Goal: Task Accomplishment & Management: Complete application form

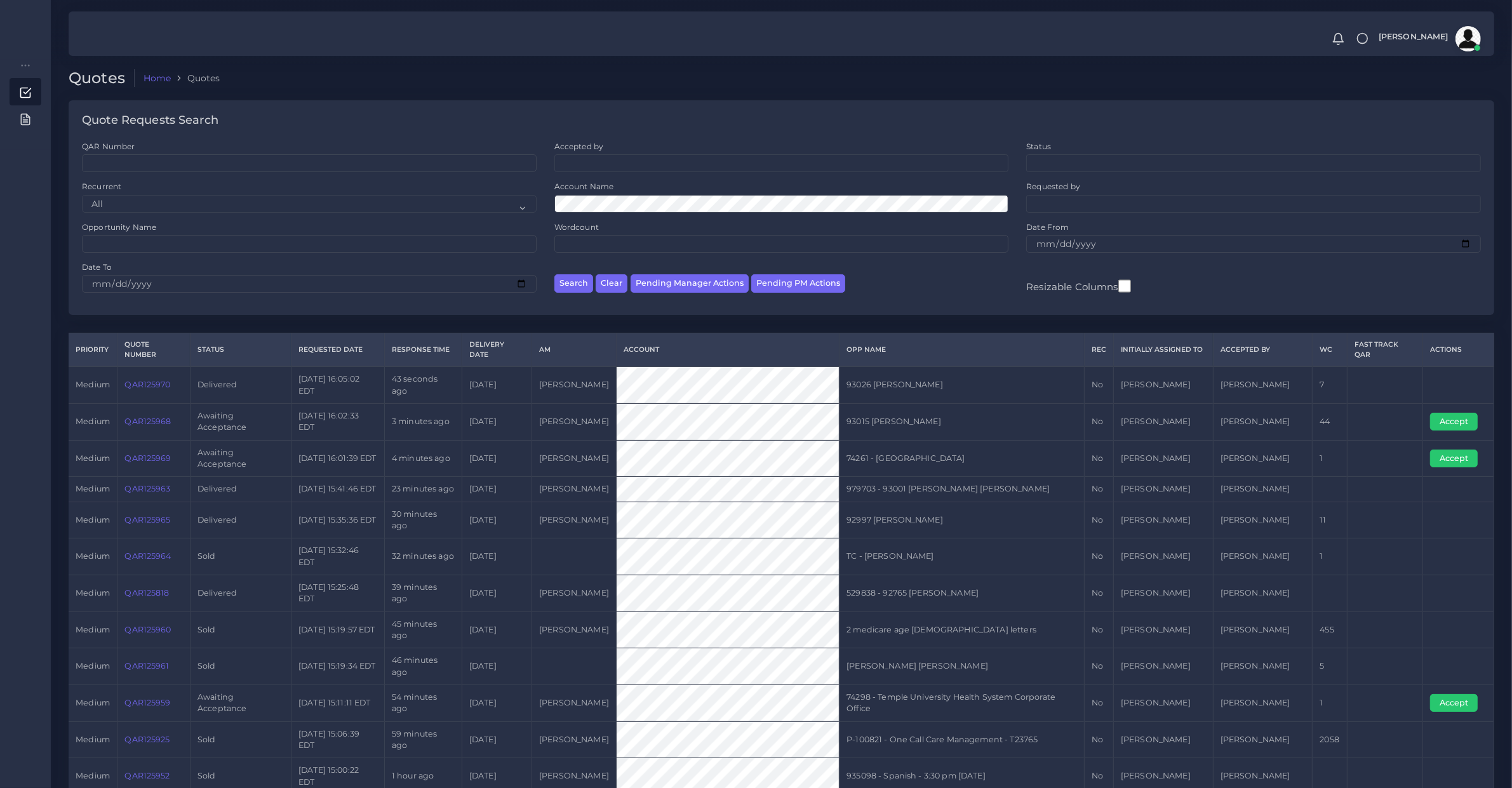
click at [606, 213] on div "Account Name" at bounding box center [782, 201] width 473 height 40
click at [554, 275] on button "Search" at bounding box center [573, 283] width 39 height 18
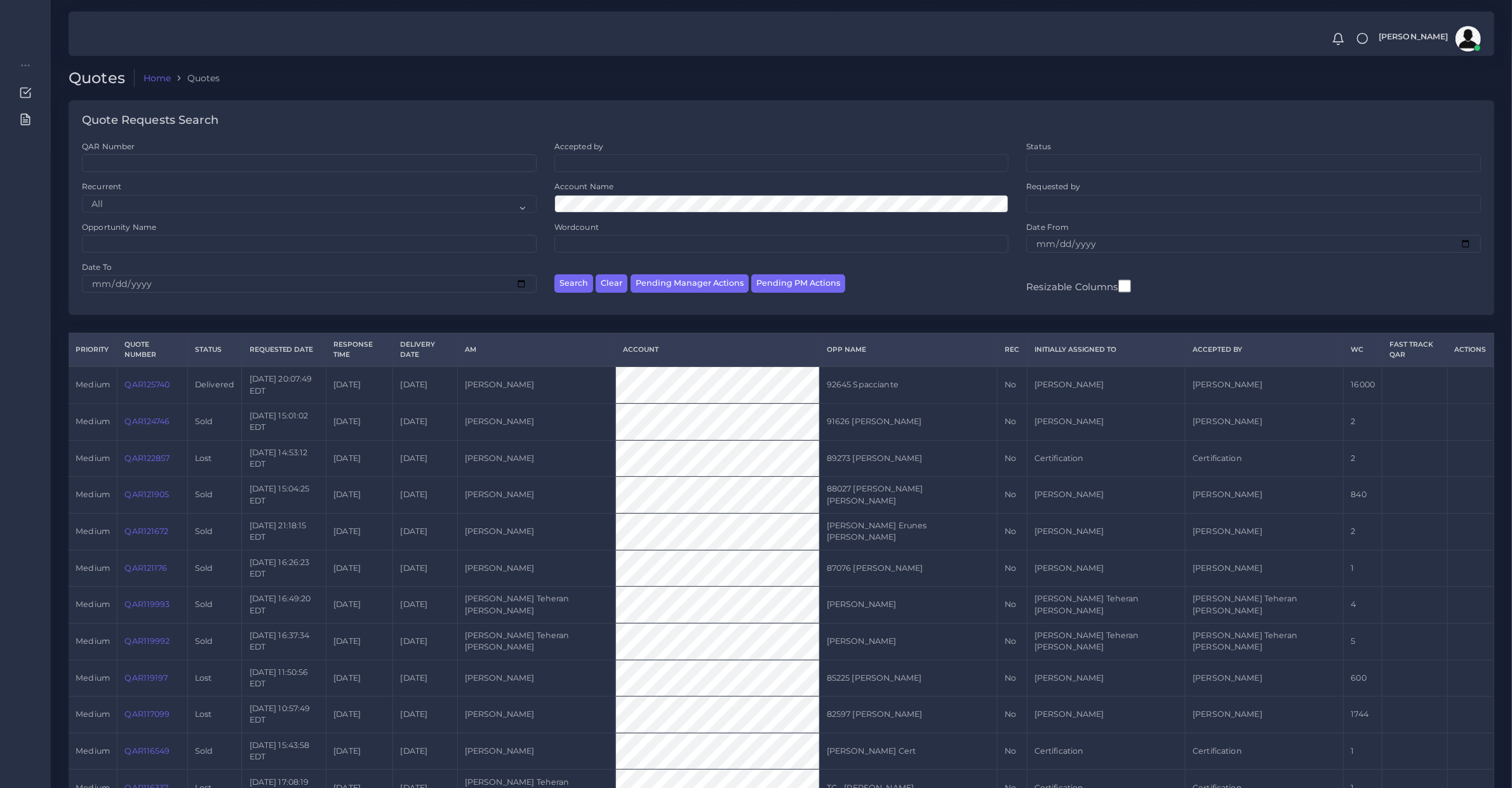
click at [137, 379] on link "QAR125740" at bounding box center [147, 384] width 45 height 10
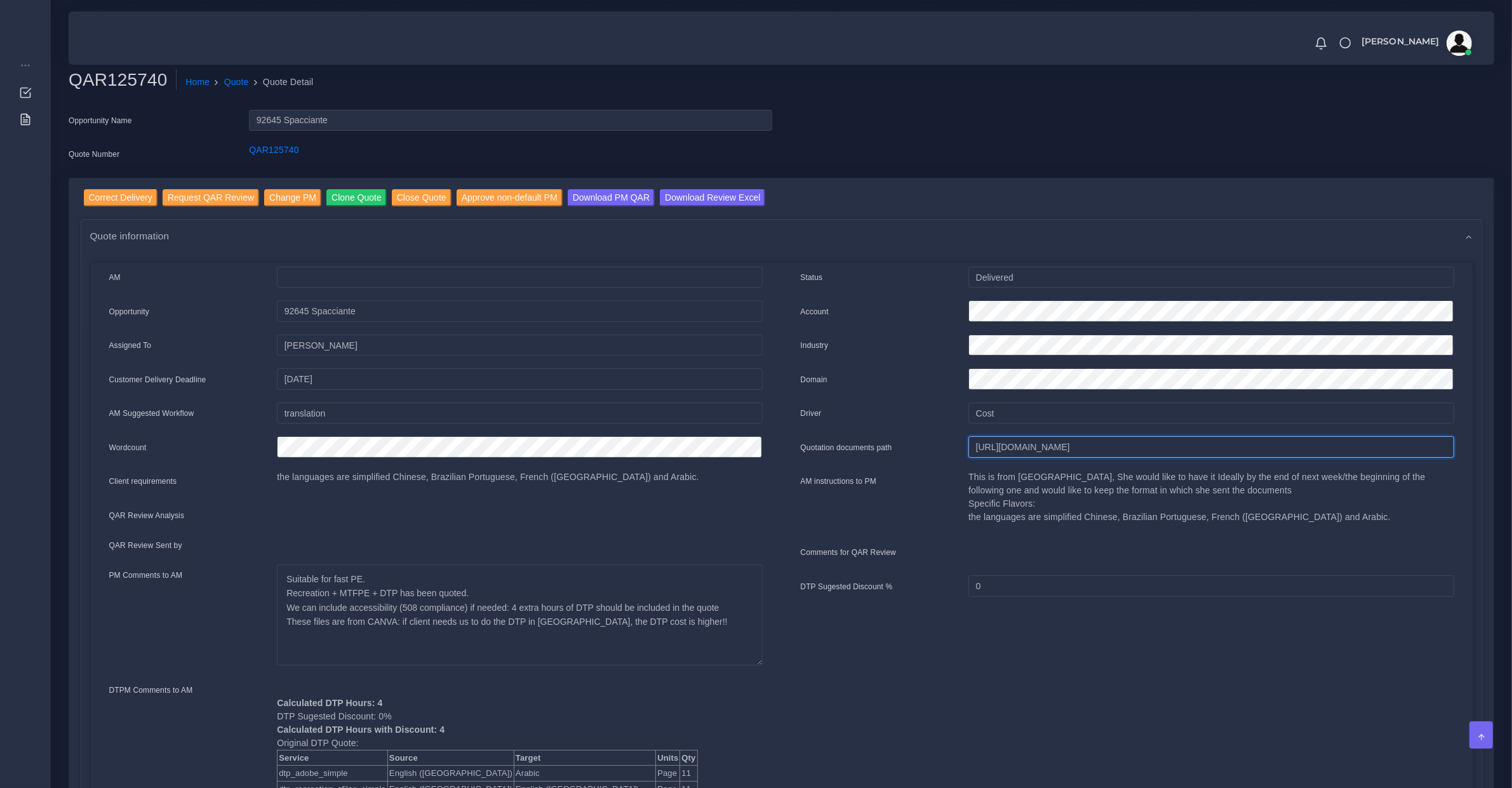
click at [992, 442] on input "https://workdrive.zoho.com/fgoh3e43b1a1fe2124b65bedd7c3c51a0e040/teams/fgoh3e43…" at bounding box center [1211, 447] width 485 height 22
click at [129, 201] on input "Correct Delivery" at bounding box center [120, 198] width 74 height 17
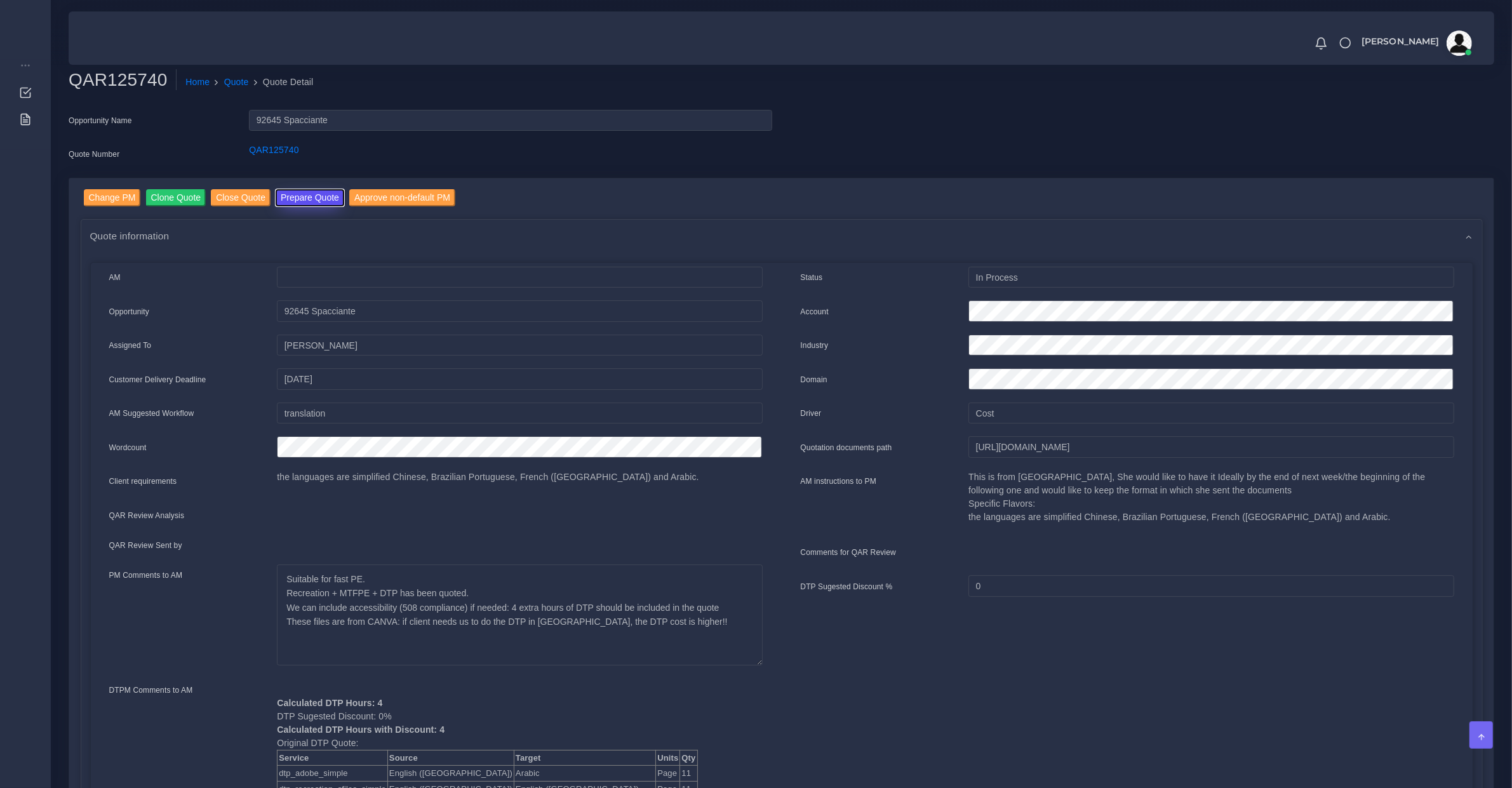
click at [300, 191] on button "Prepare Quote" at bounding box center [309, 198] width 68 height 17
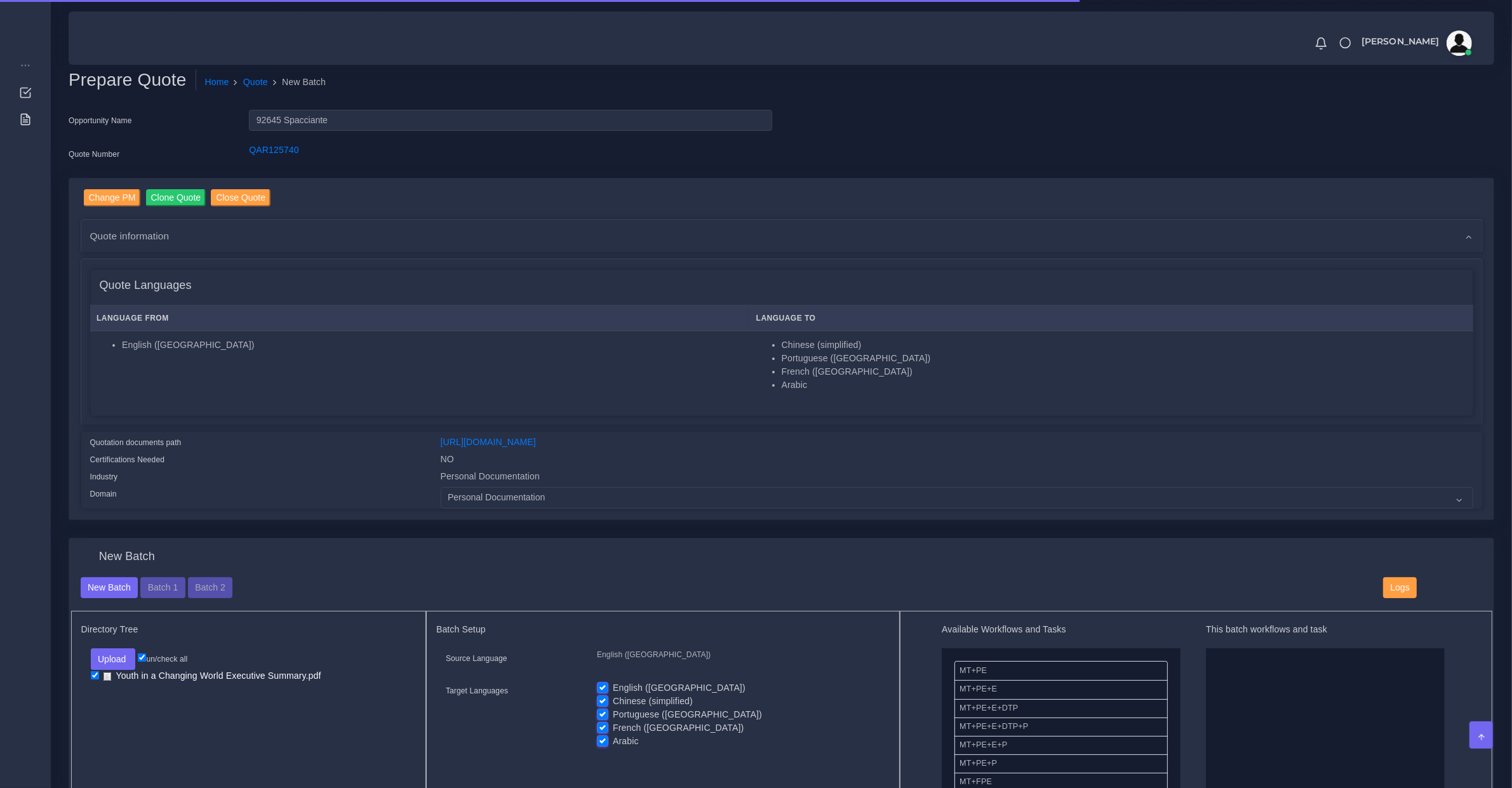
scroll to position [264, 0]
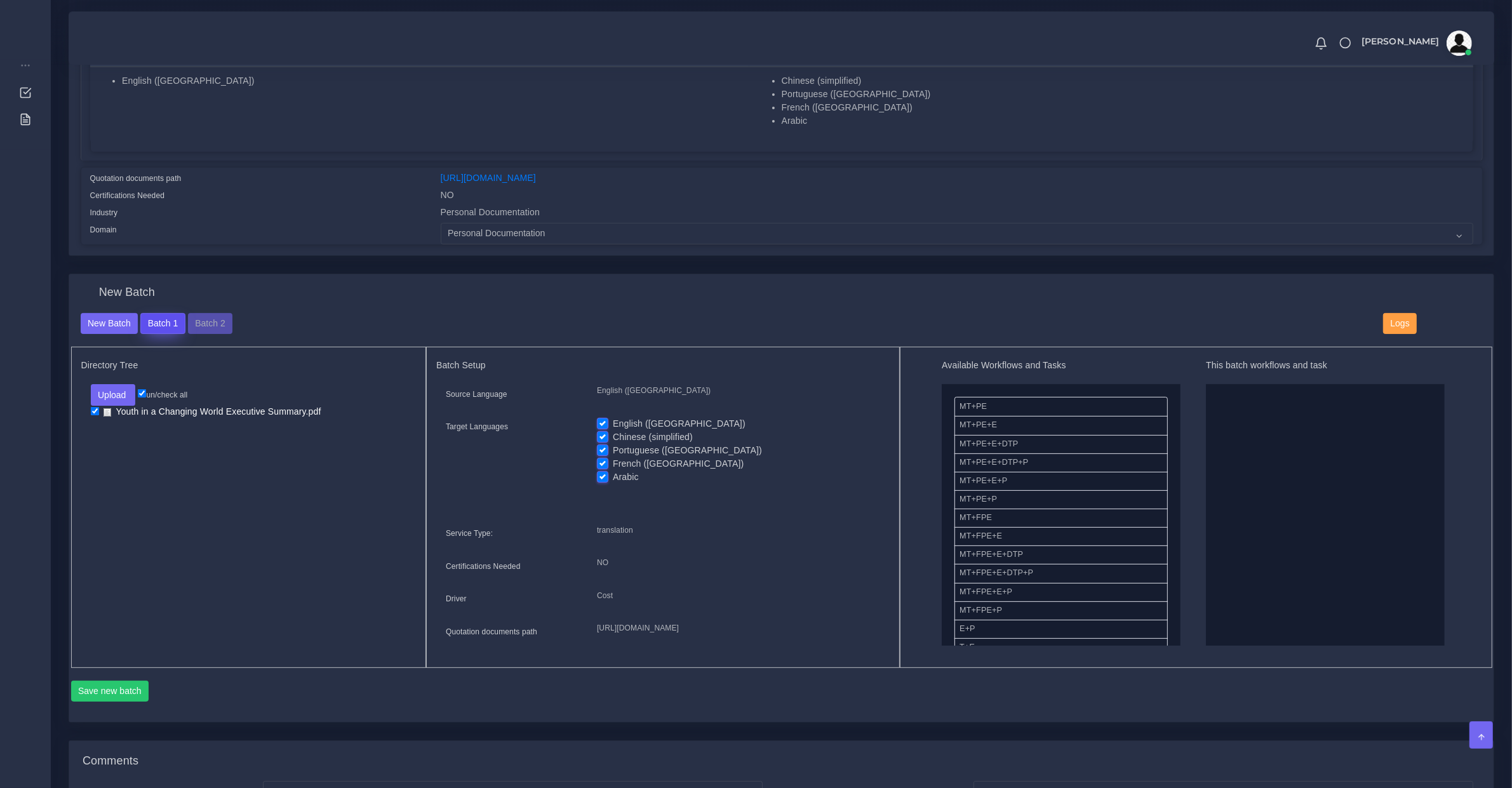
click at [183, 316] on button "Batch 1" at bounding box center [162, 324] width 44 height 22
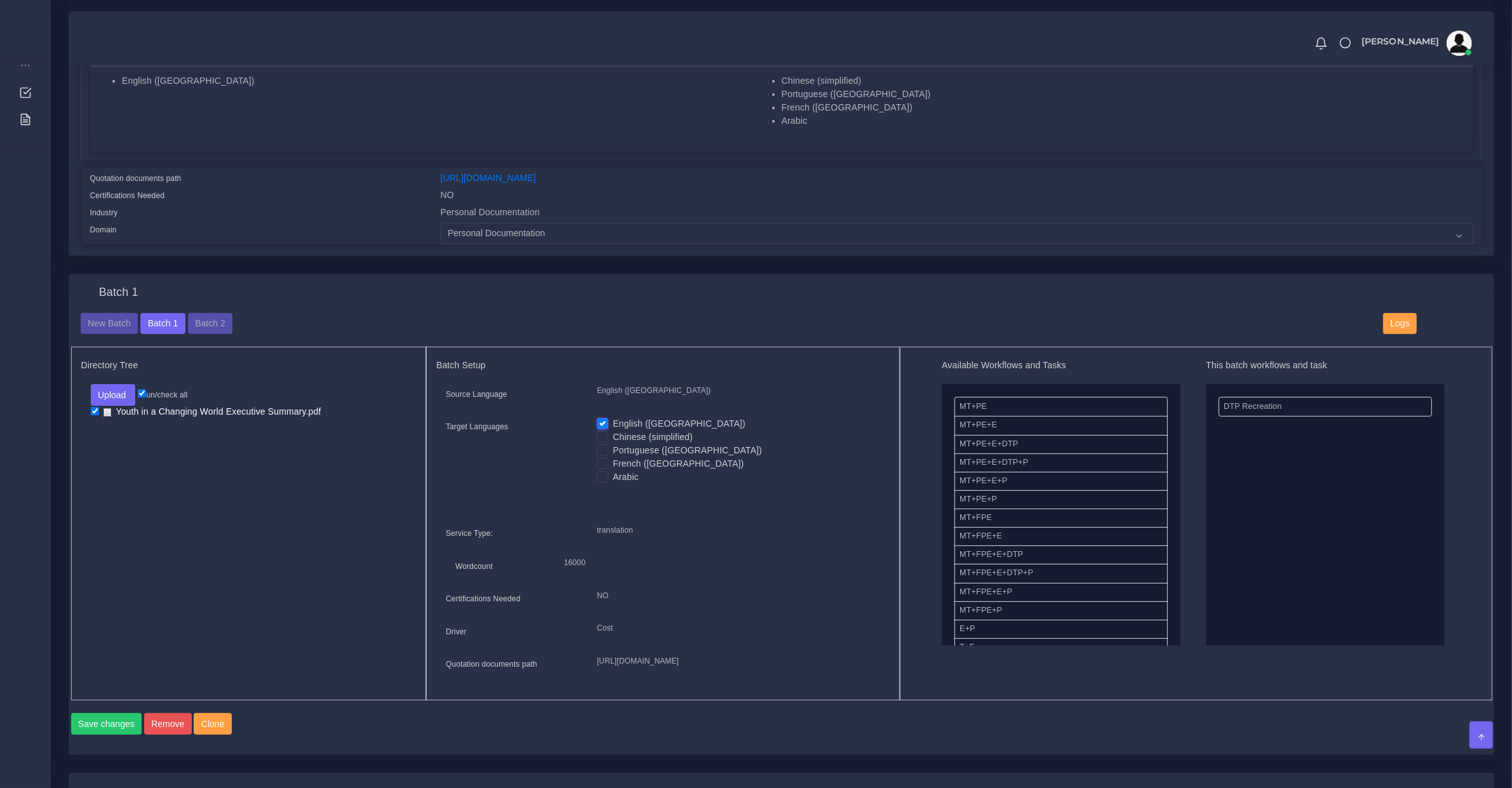
scroll to position [397, 0]
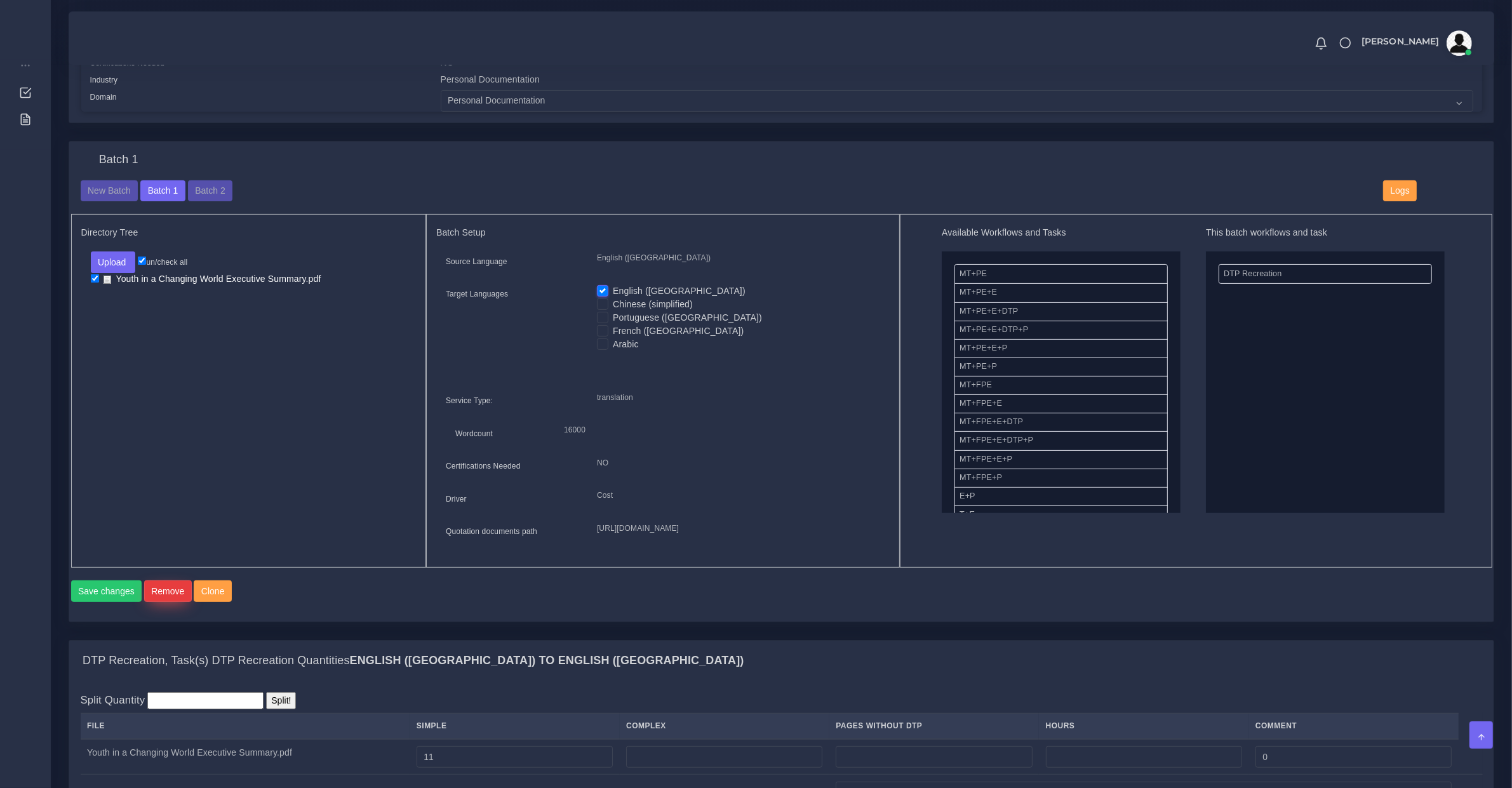
click at [166, 602] on button "Remove" at bounding box center [167, 591] width 48 height 22
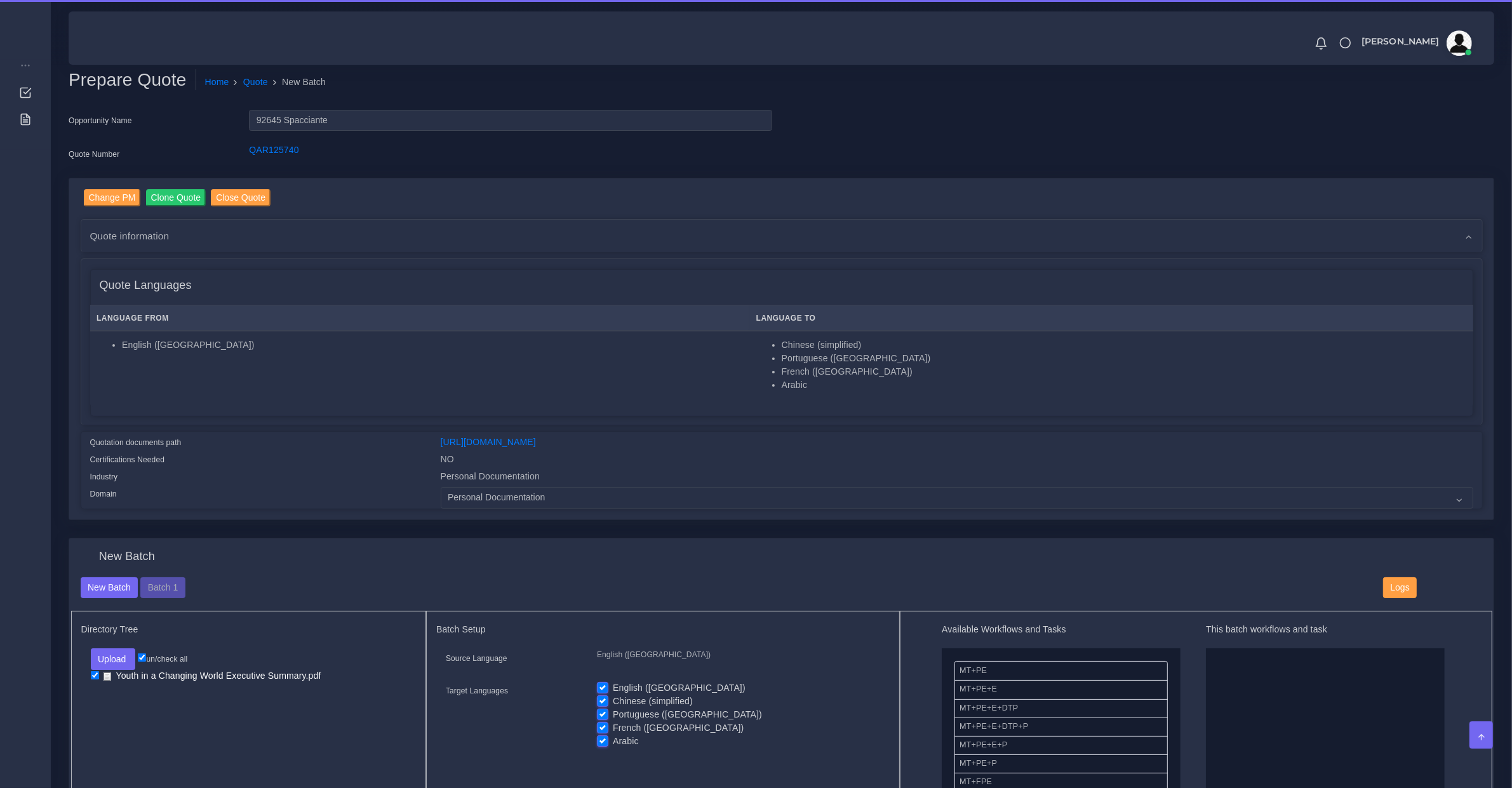
scroll to position [132, 0]
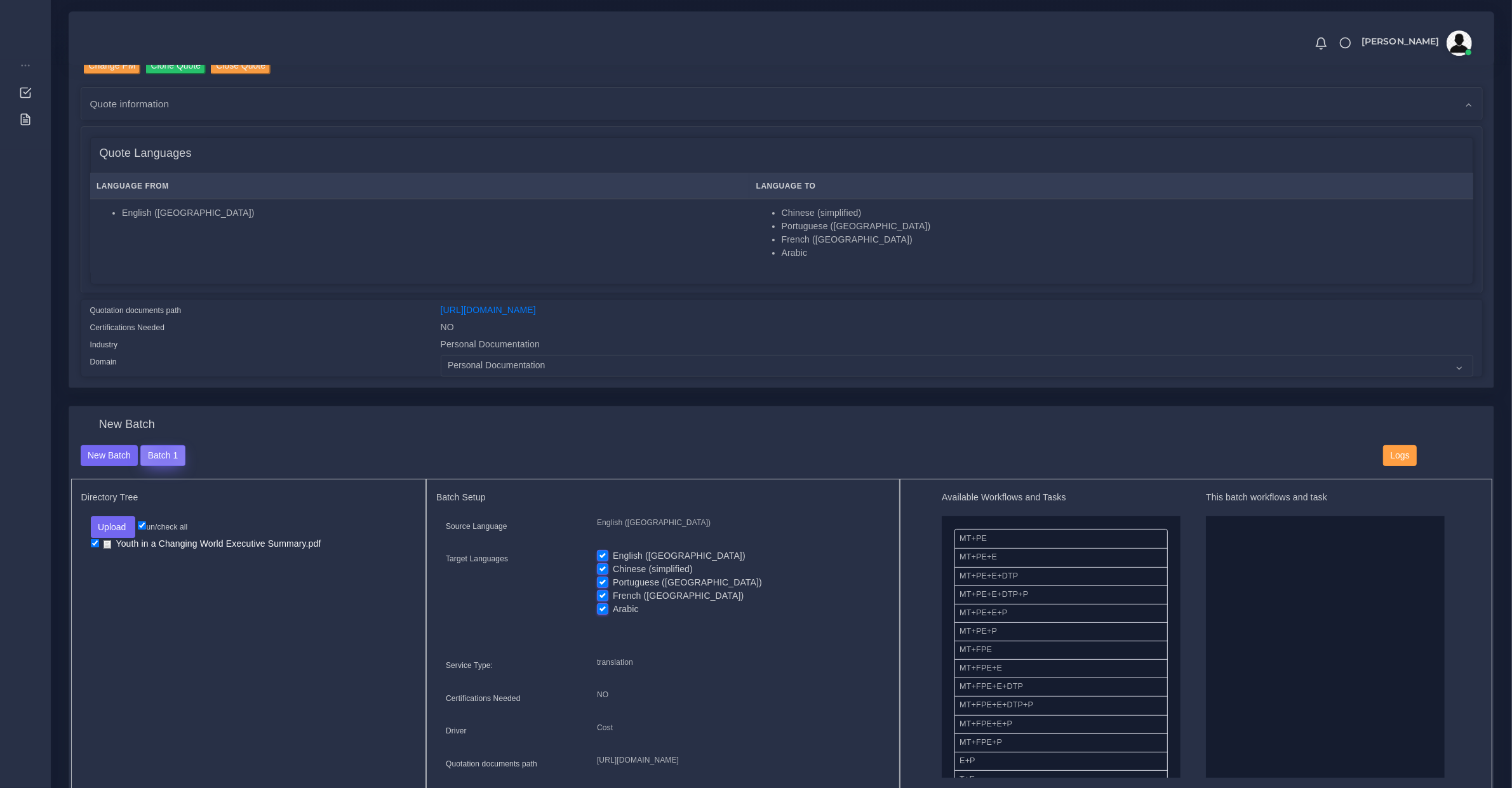
click at [163, 445] on button "Batch 1" at bounding box center [162, 455] width 44 height 22
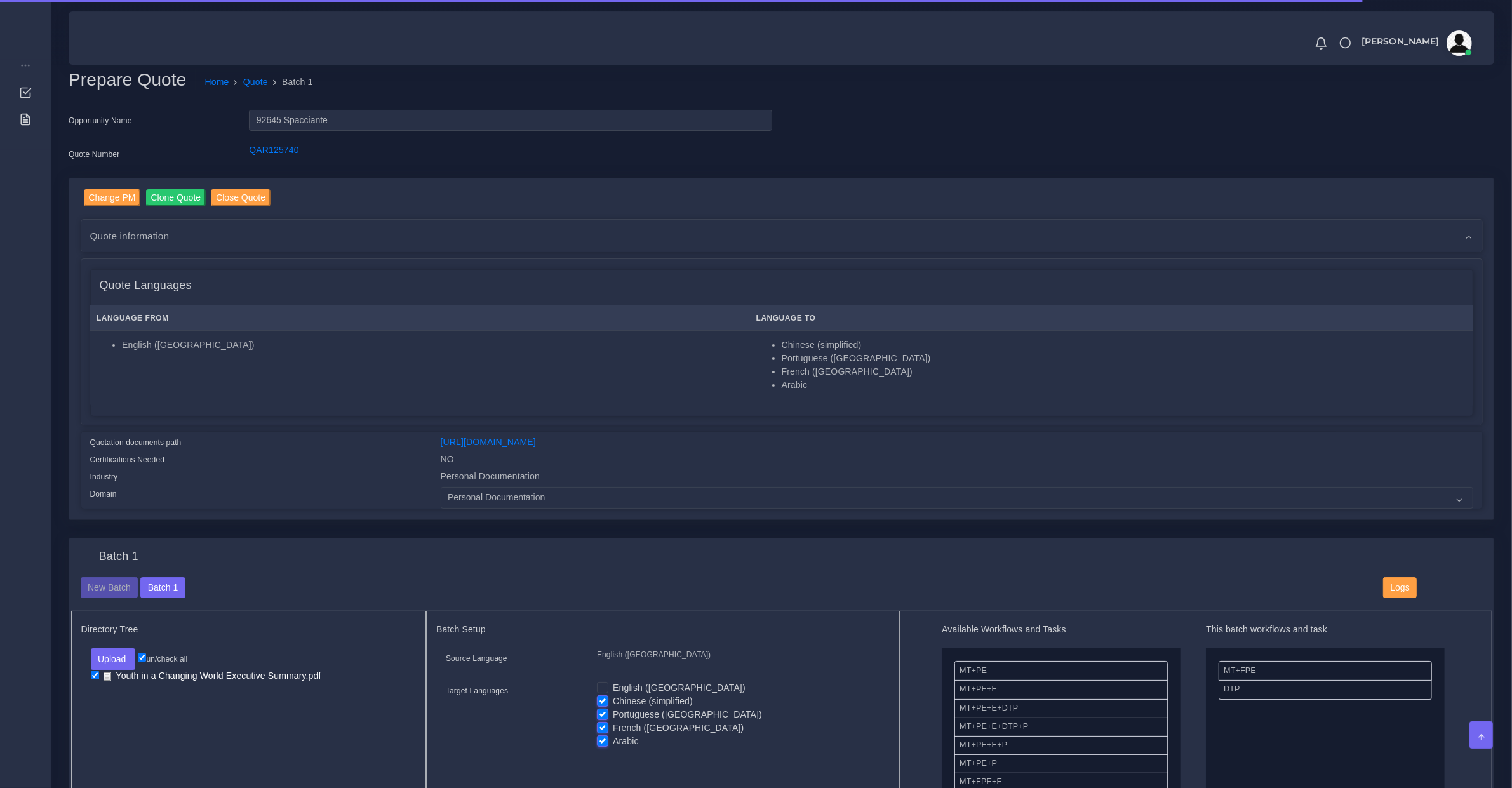
scroll to position [264, 0]
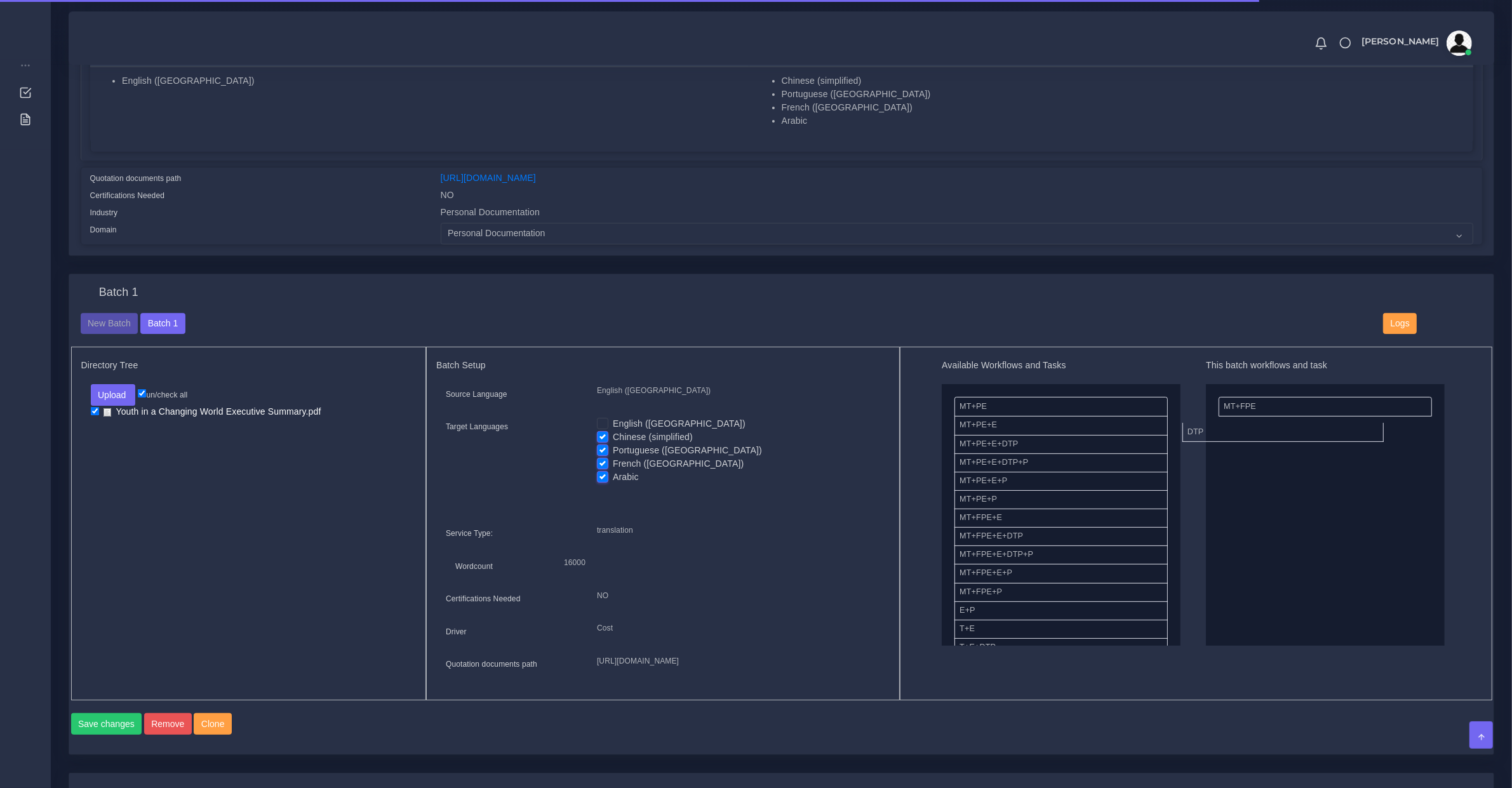
drag, startPoint x: 1276, startPoint y: 421, endPoint x: 1262, endPoint y: 427, distance: 15.2
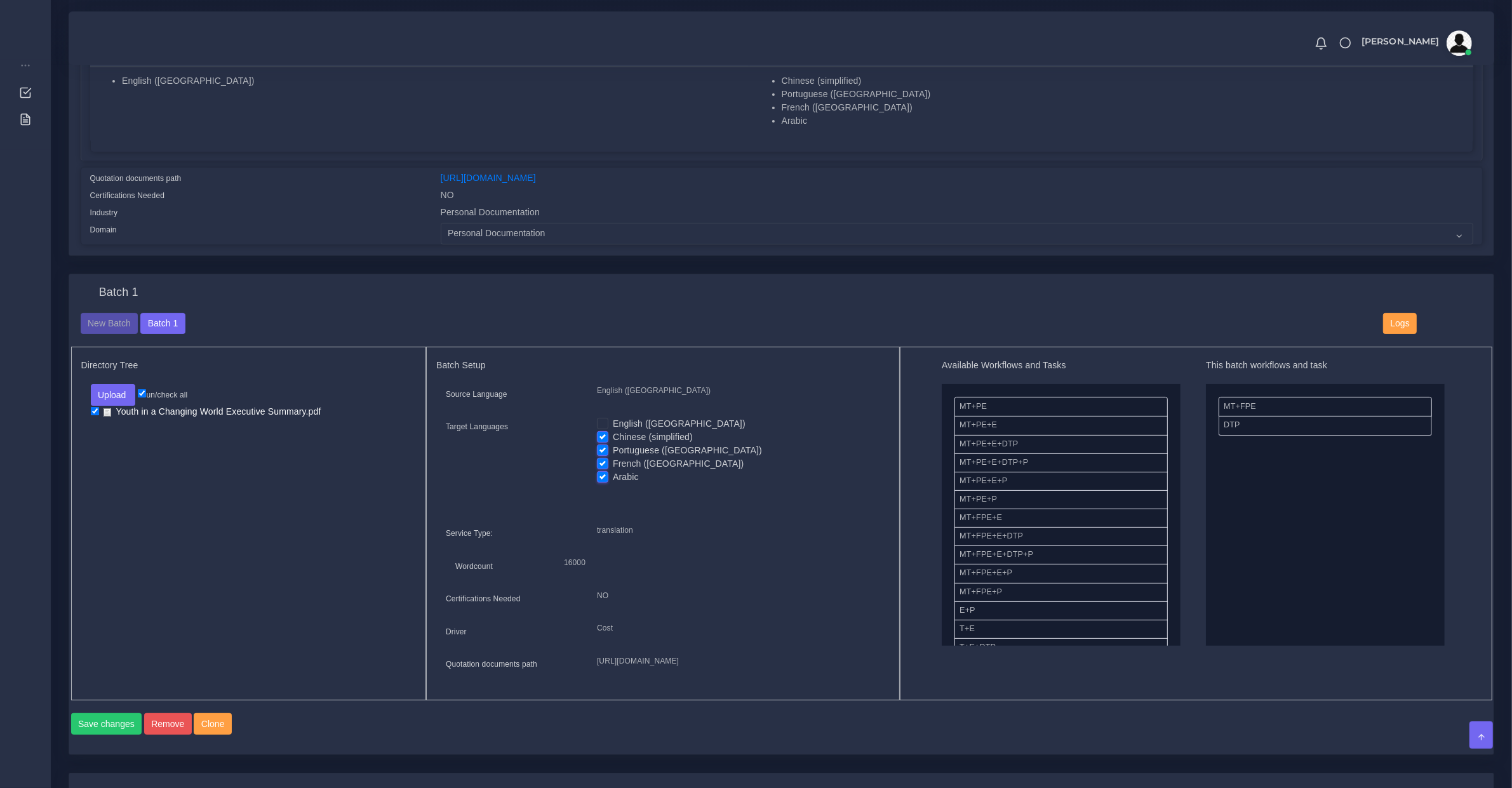
scroll to position [794, 0]
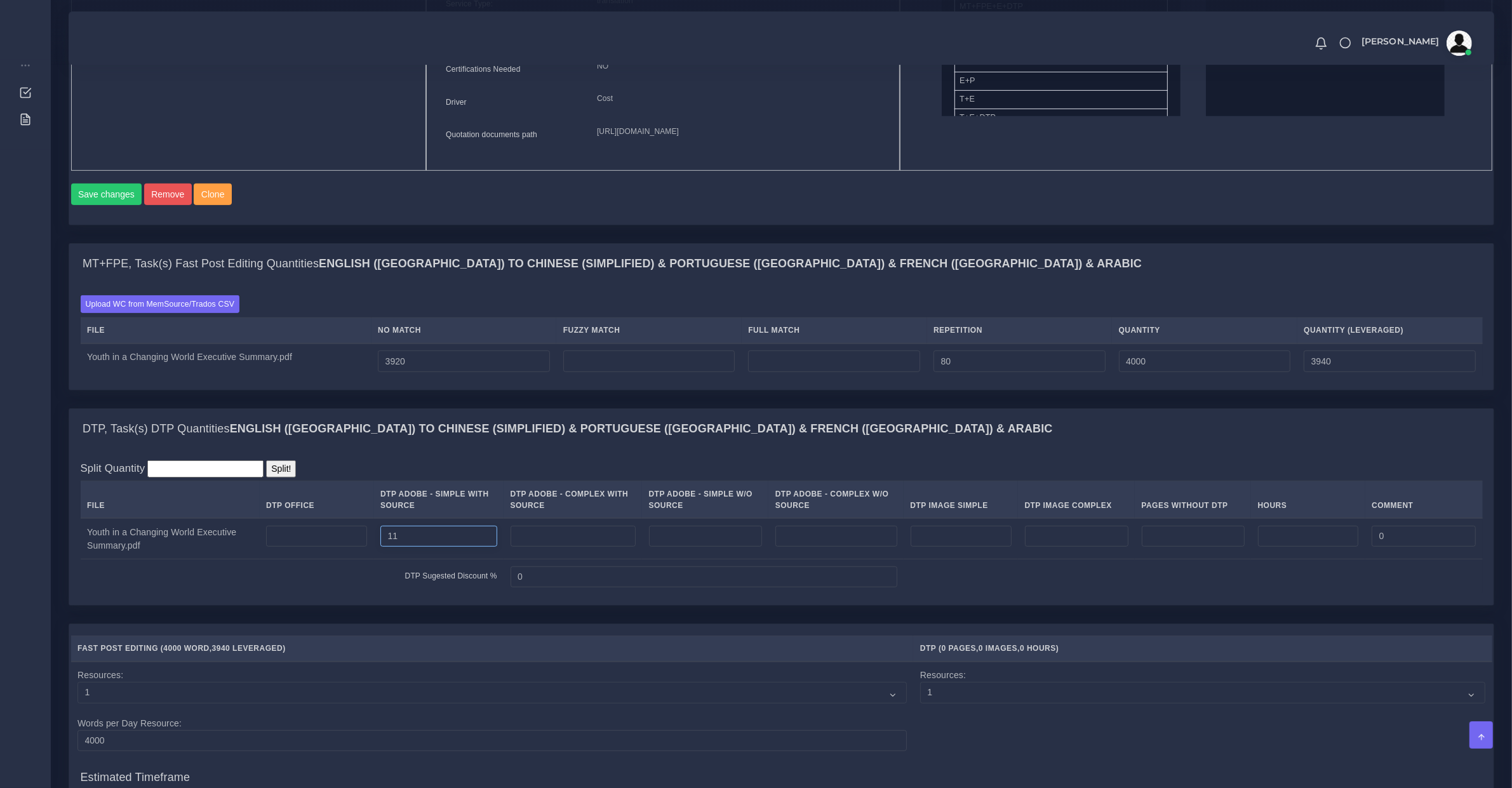
drag, startPoint x: 430, startPoint y: 560, endPoint x: 105, endPoint y: 527, distance: 326.7
click at [106, 527] on table "File DTP Office DTP Adobe - Simple With Source DTP Adobe - Complex With Source …" at bounding box center [781, 537] width 1402 height 113
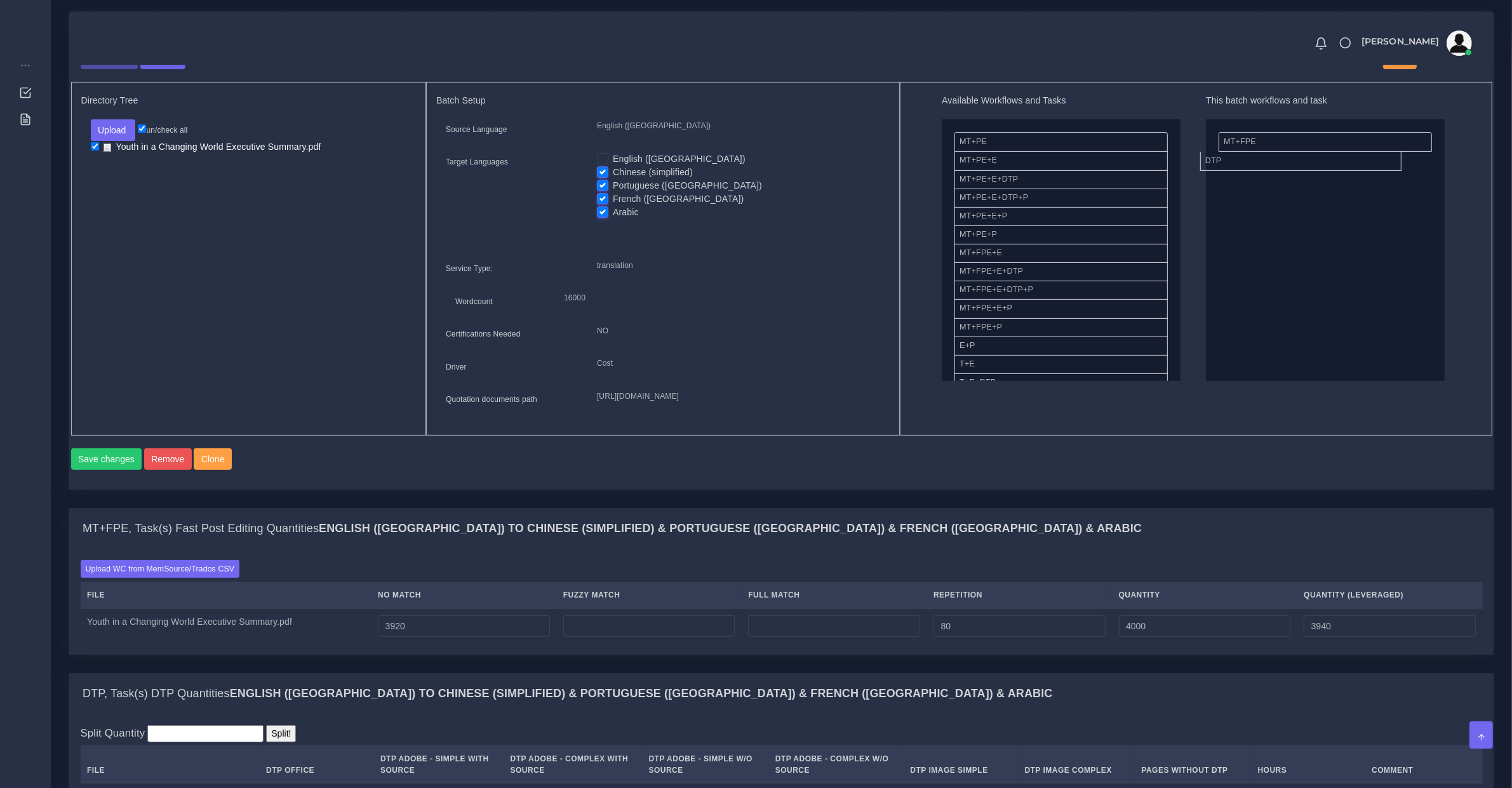
drag, startPoint x: 1211, startPoint y: 158, endPoint x: 1026, endPoint y: 176, distance: 185.9
click at [113, 470] on button "Save changes" at bounding box center [107, 459] width 71 height 22
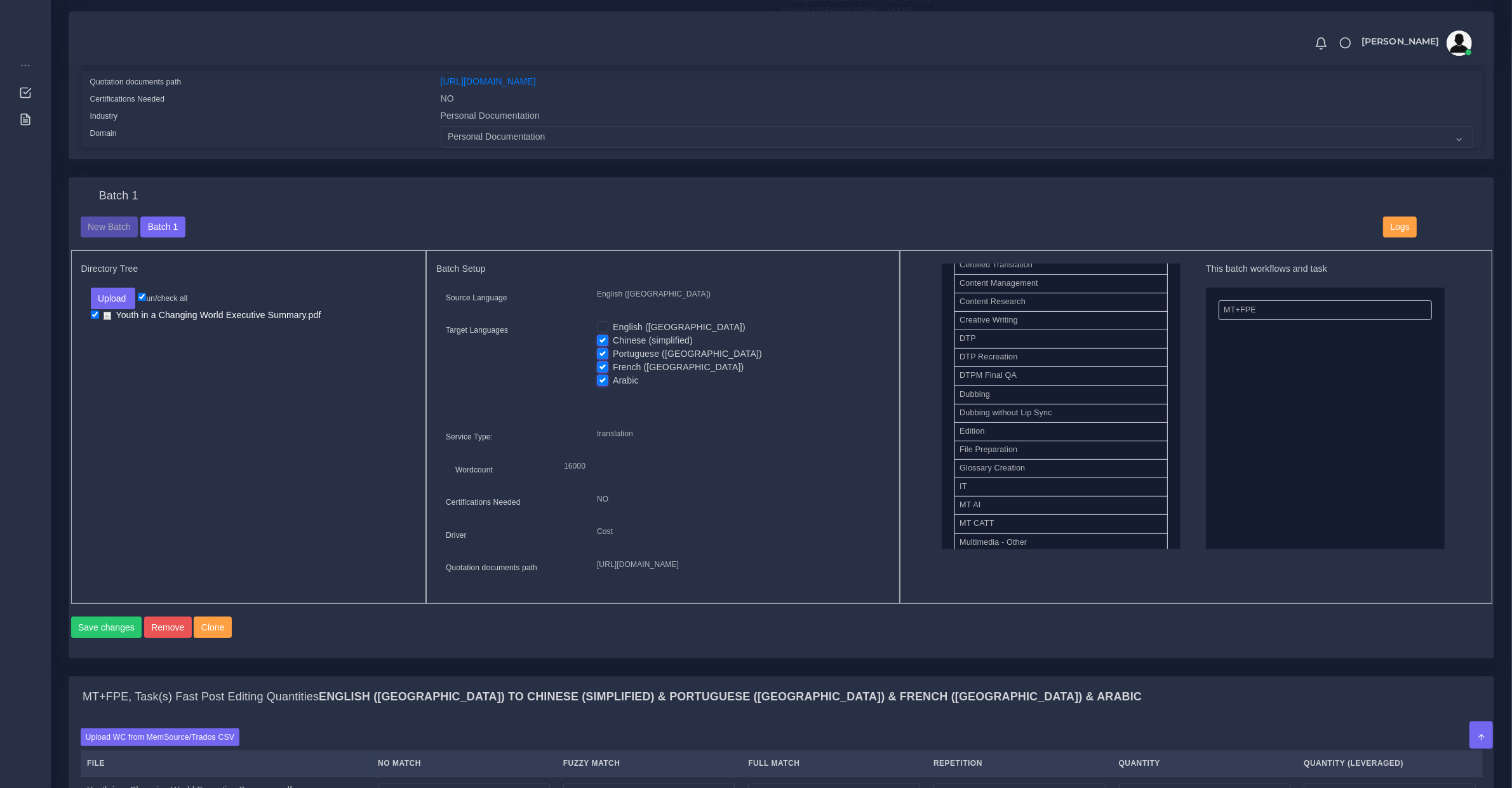
scroll to position [794, 0]
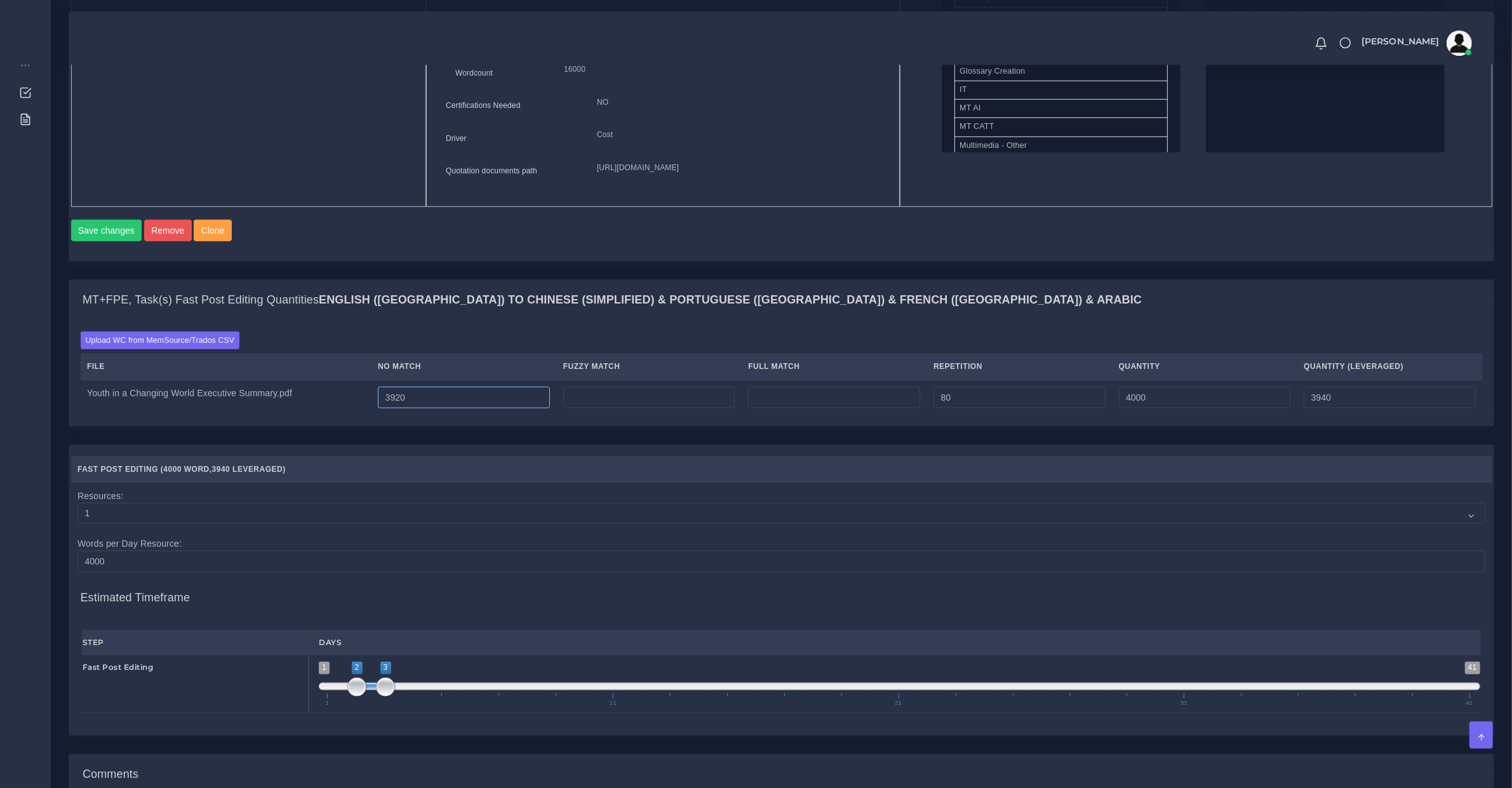
click at [413, 408] on input "3920" at bounding box center [463, 397] width 172 height 22
type input "3469"
type input "3549"
type input "3489"
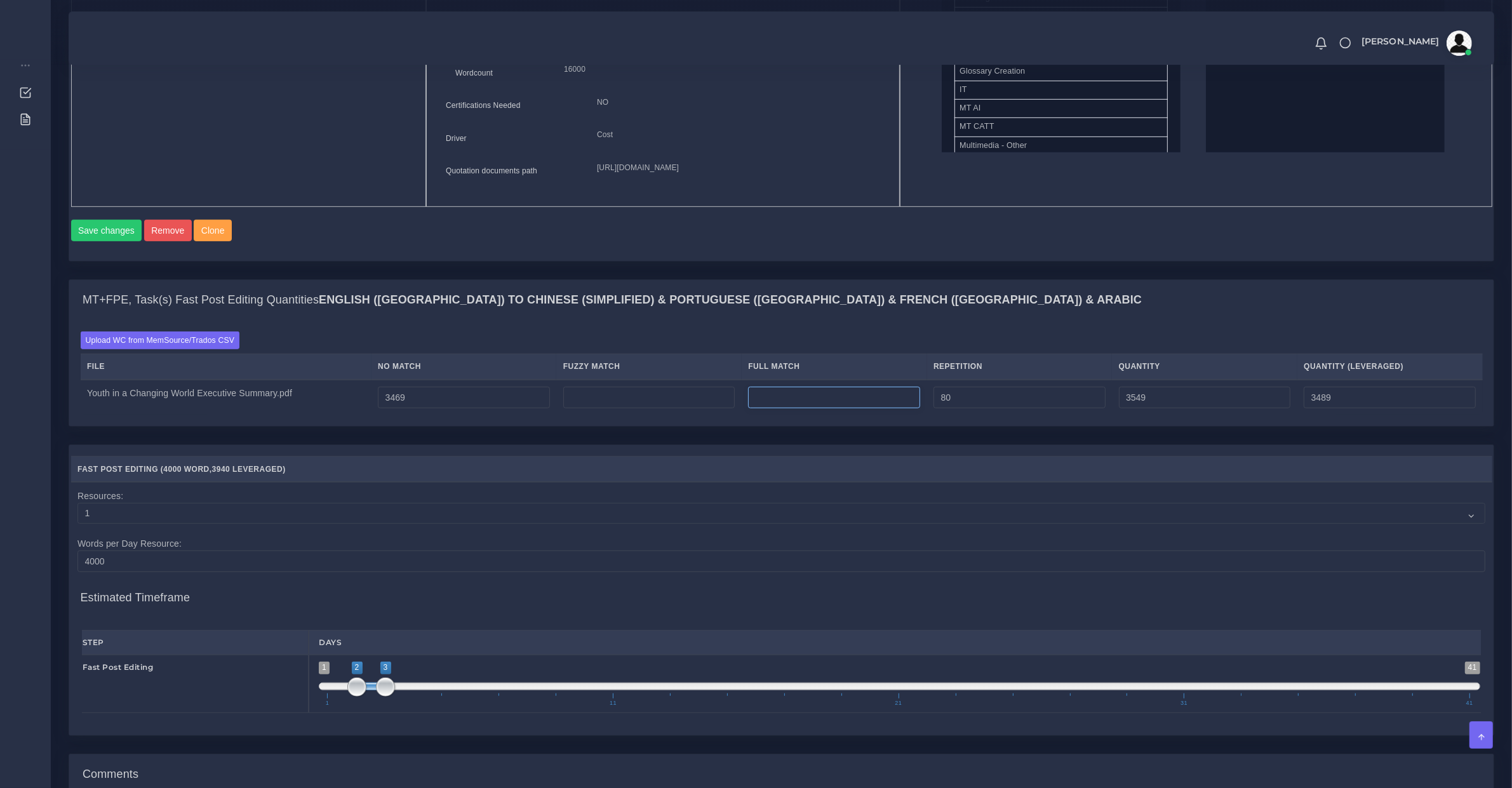
type input "0"
type input "3469"
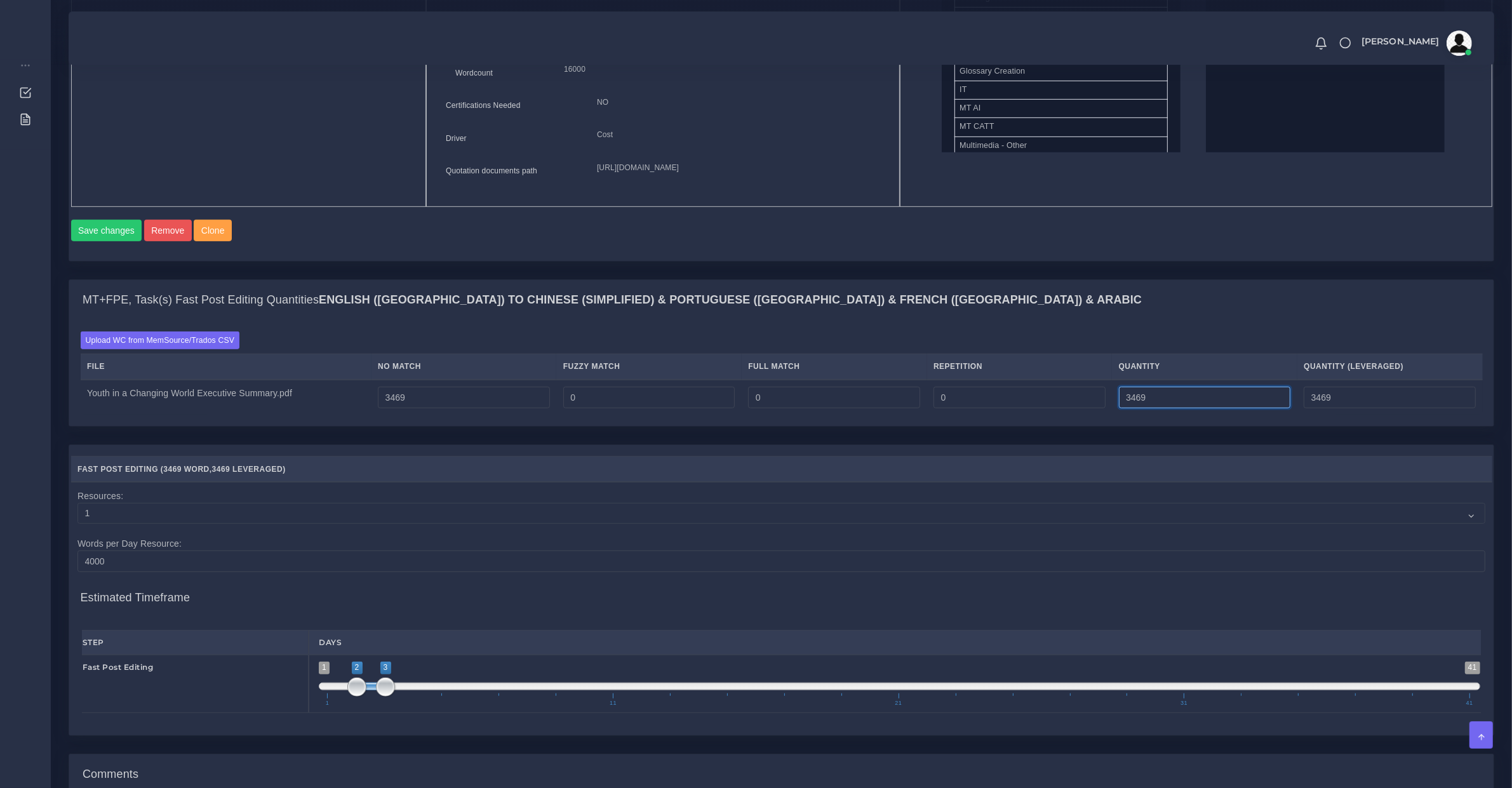
scroll to position [1067, 0]
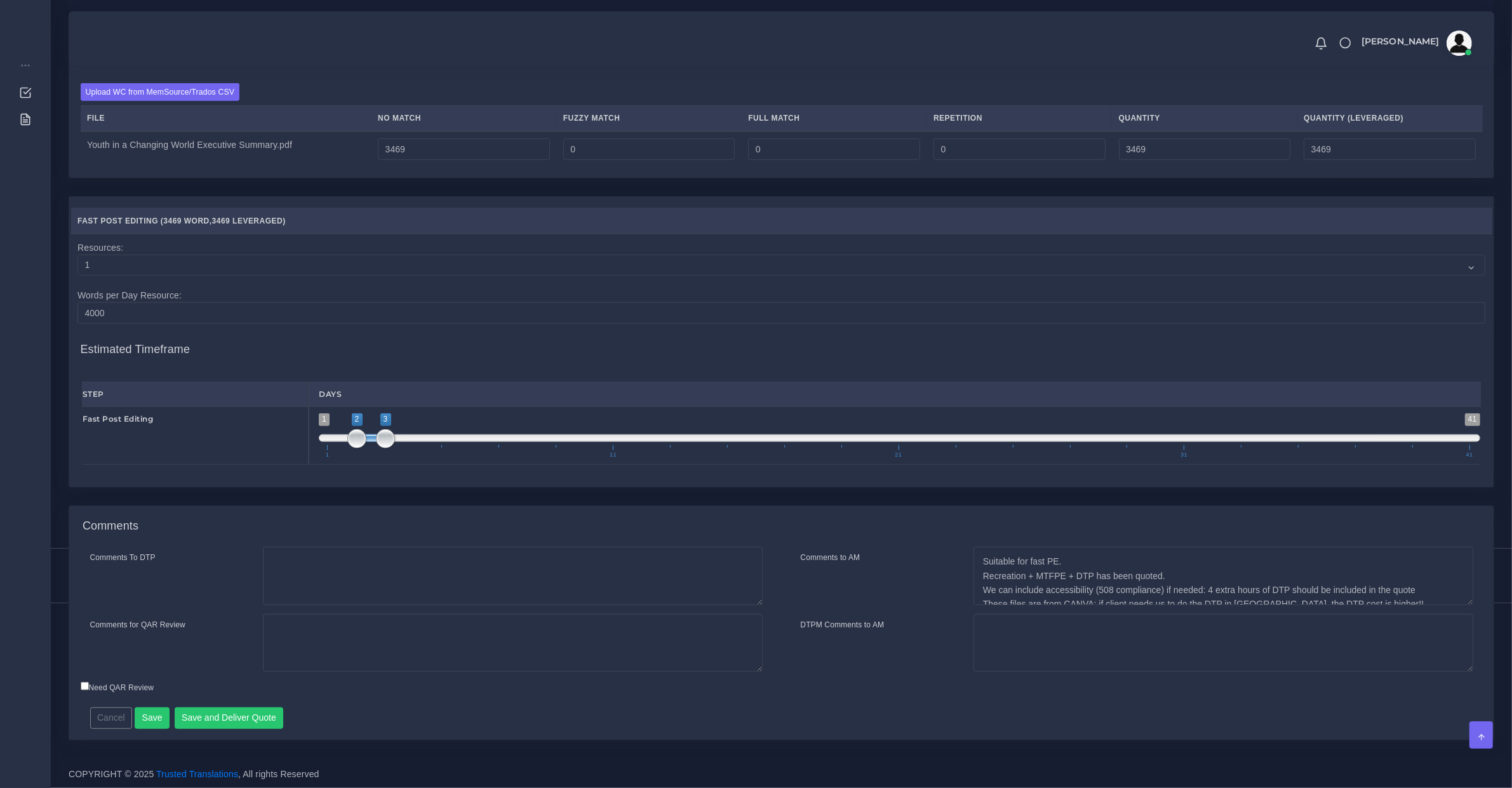
drag, startPoint x: 368, startPoint y: 446, endPoint x: 347, endPoint y: 443, distance: 21.2
click at [347, 443] on span "1 41 2 3 2 — 3 1 11 21 31 41" at bounding box center [899, 435] width 1161 height 44
drag, startPoint x: 366, startPoint y: 438, endPoint x: 291, endPoint y: 442, distance: 75.1
click at [280, 439] on div "Fast Post Editing 1 41 2 3 2 — 3 1 11 21 31 41 1;3" at bounding box center [781, 435] width 1418 height 58
drag, startPoint x: 379, startPoint y: 444, endPoint x: 345, endPoint y: 442, distance: 34.1
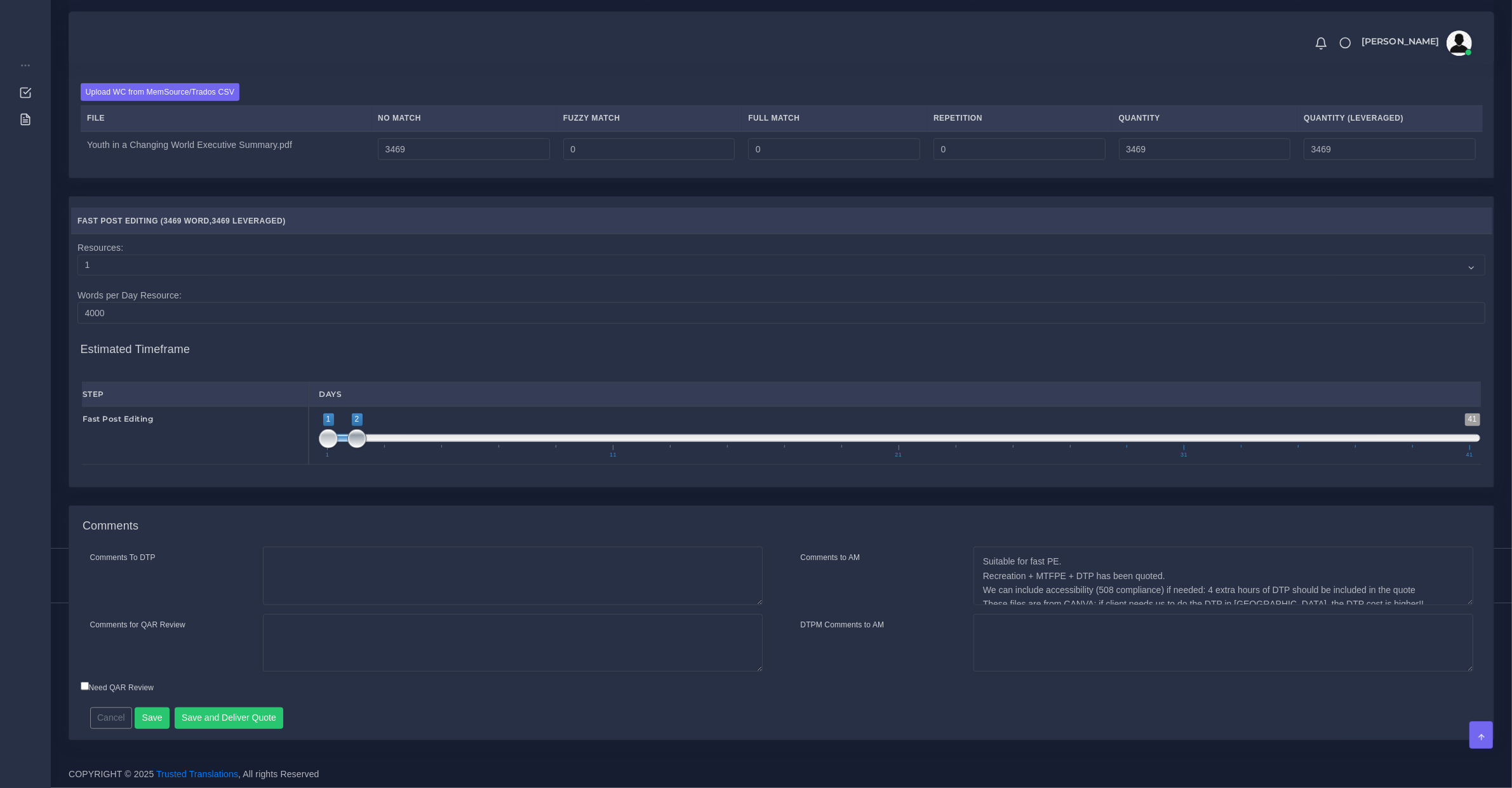
click at [345, 442] on span "1 41 1 2 1 — 2 1 11 21 31 41" at bounding box center [899, 435] width 1161 height 44
type input "1;1"
drag, startPoint x: 353, startPoint y: 435, endPoint x: 292, endPoint y: 430, distance: 61.2
click at [293, 430] on div "Fast Post Editing 1 41 1 2 1 — 2 1 11 21 31 41 1;1" at bounding box center [781, 435] width 1418 height 58
click at [234, 720] on button "Save and Deliver Quote" at bounding box center [229, 718] width 109 height 22
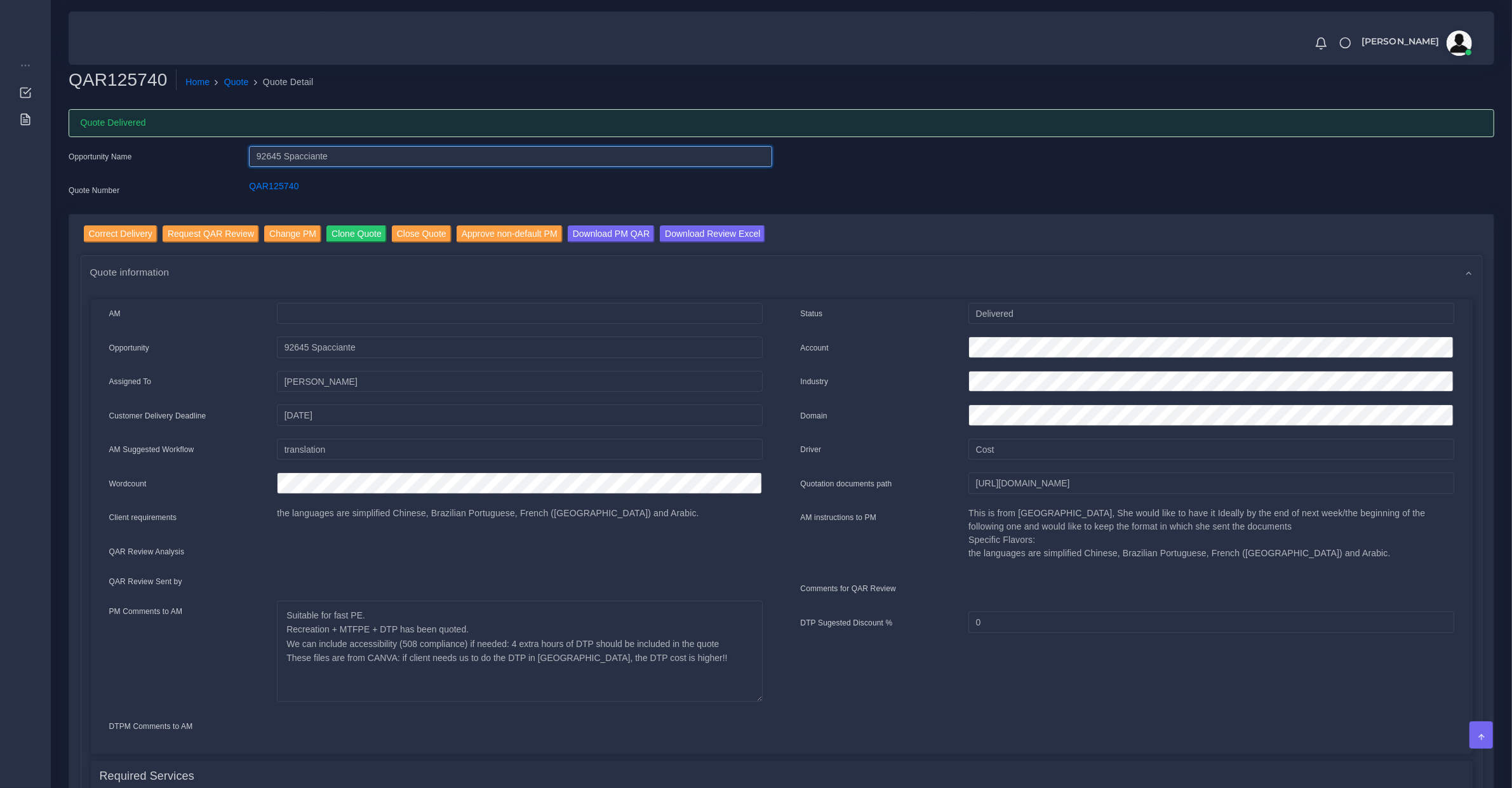
click at [266, 162] on input "92645 Spacciante" at bounding box center [509, 157] width 522 height 22
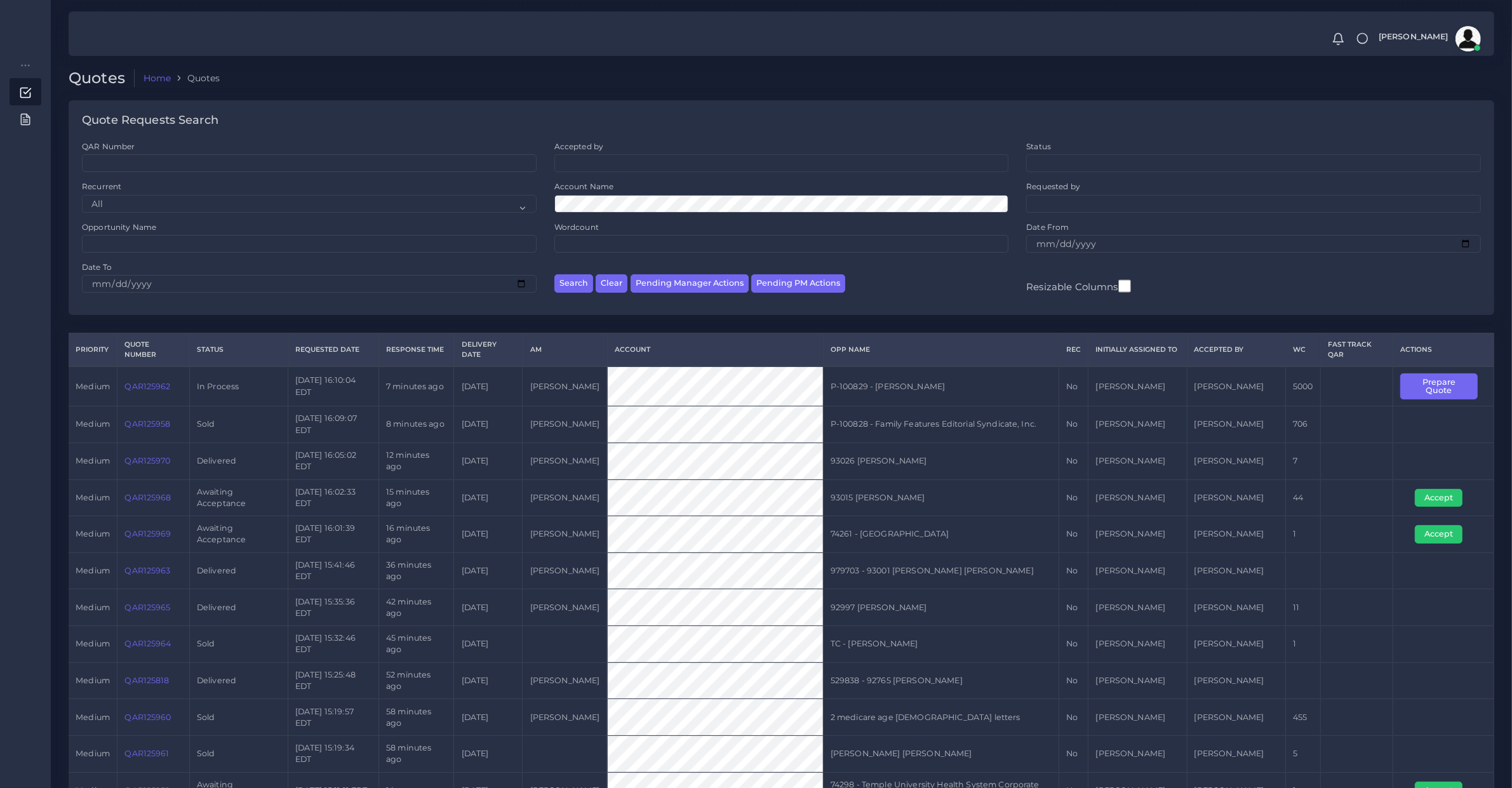
scroll to position [529, 0]
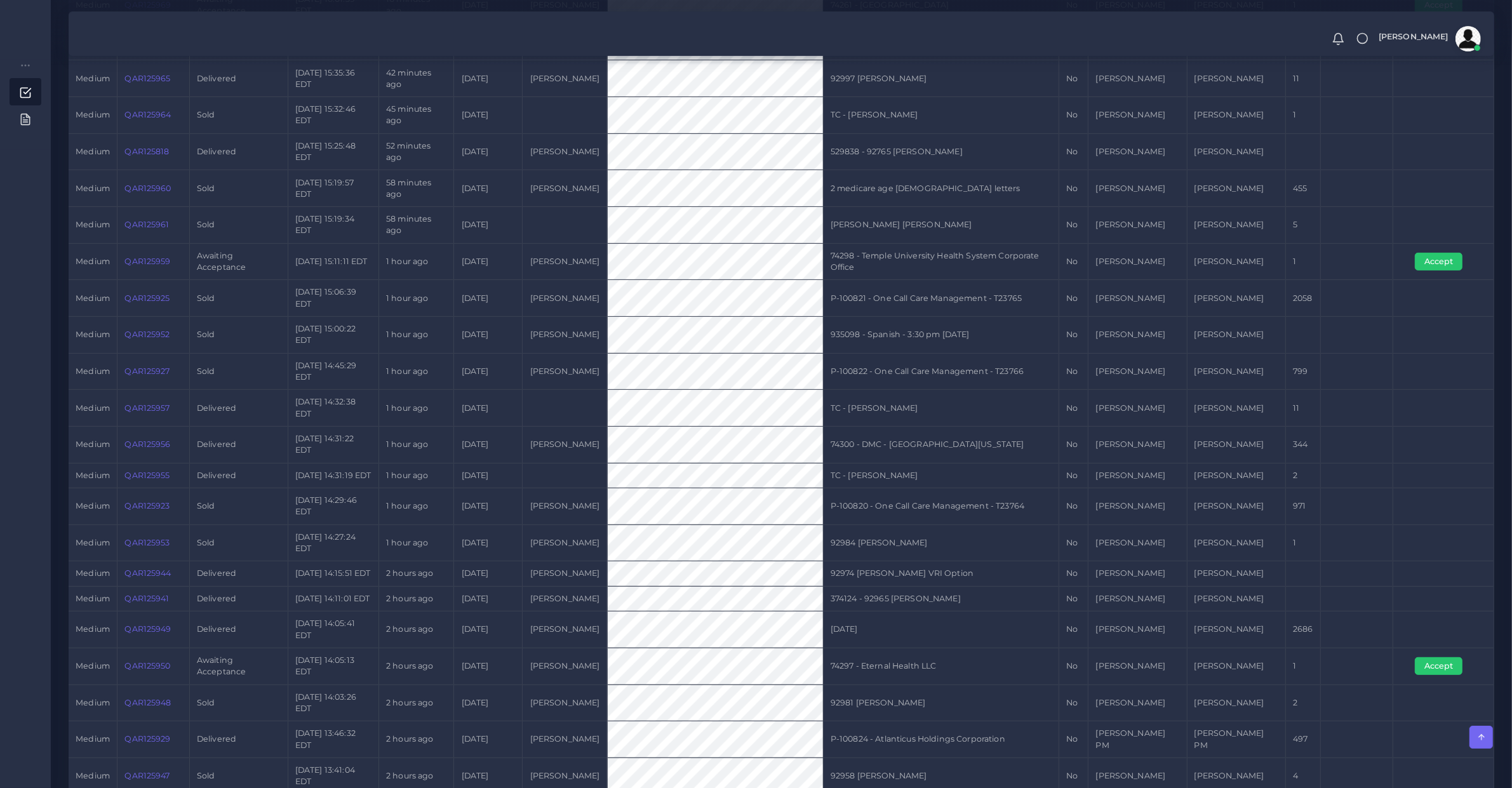
click at [998, 307] on td "P-100821 - One Call Care Management - T23765" at bounding box center [940, 298] width 236 height 37
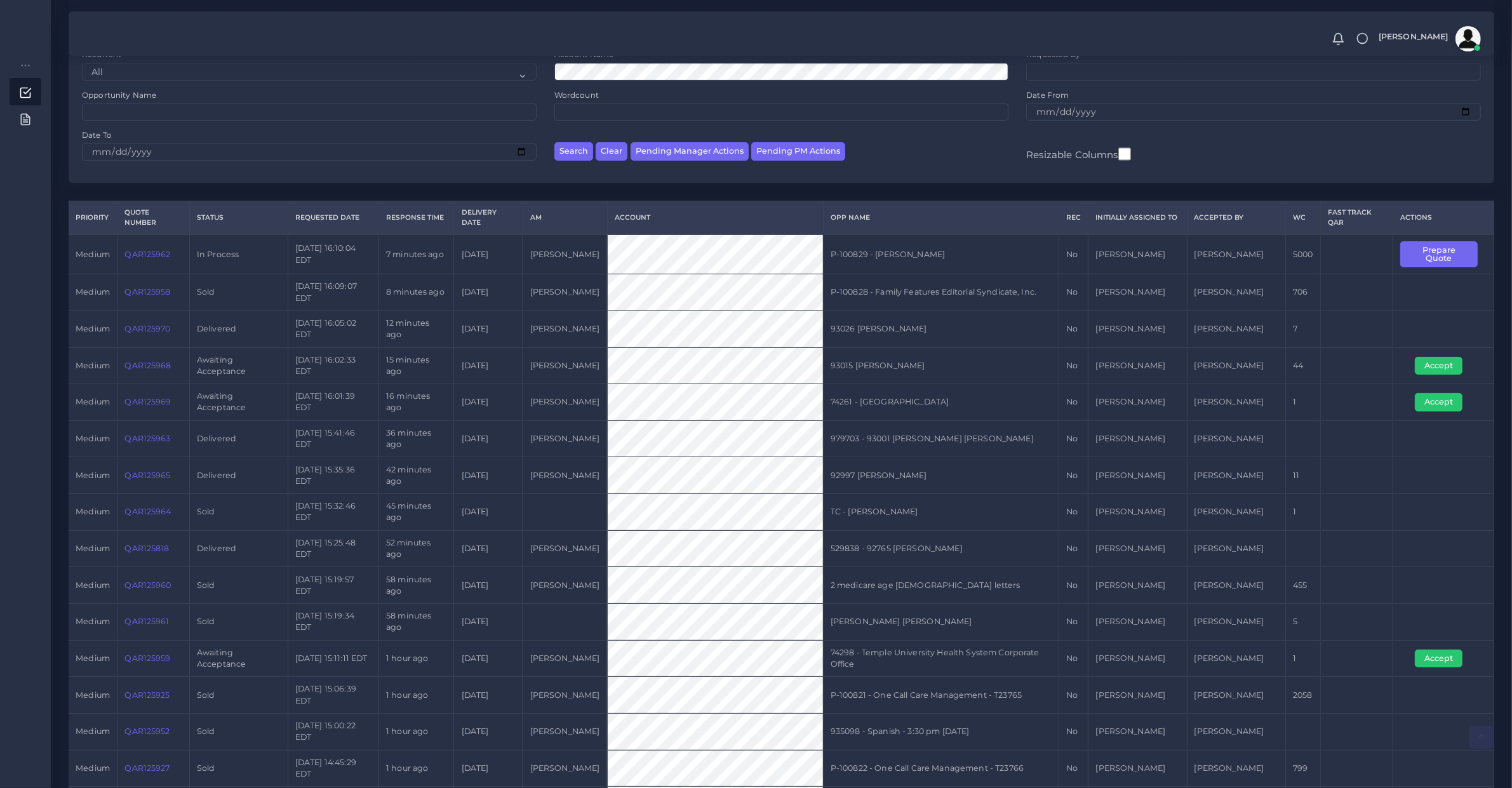
scroll to position [760, 0]
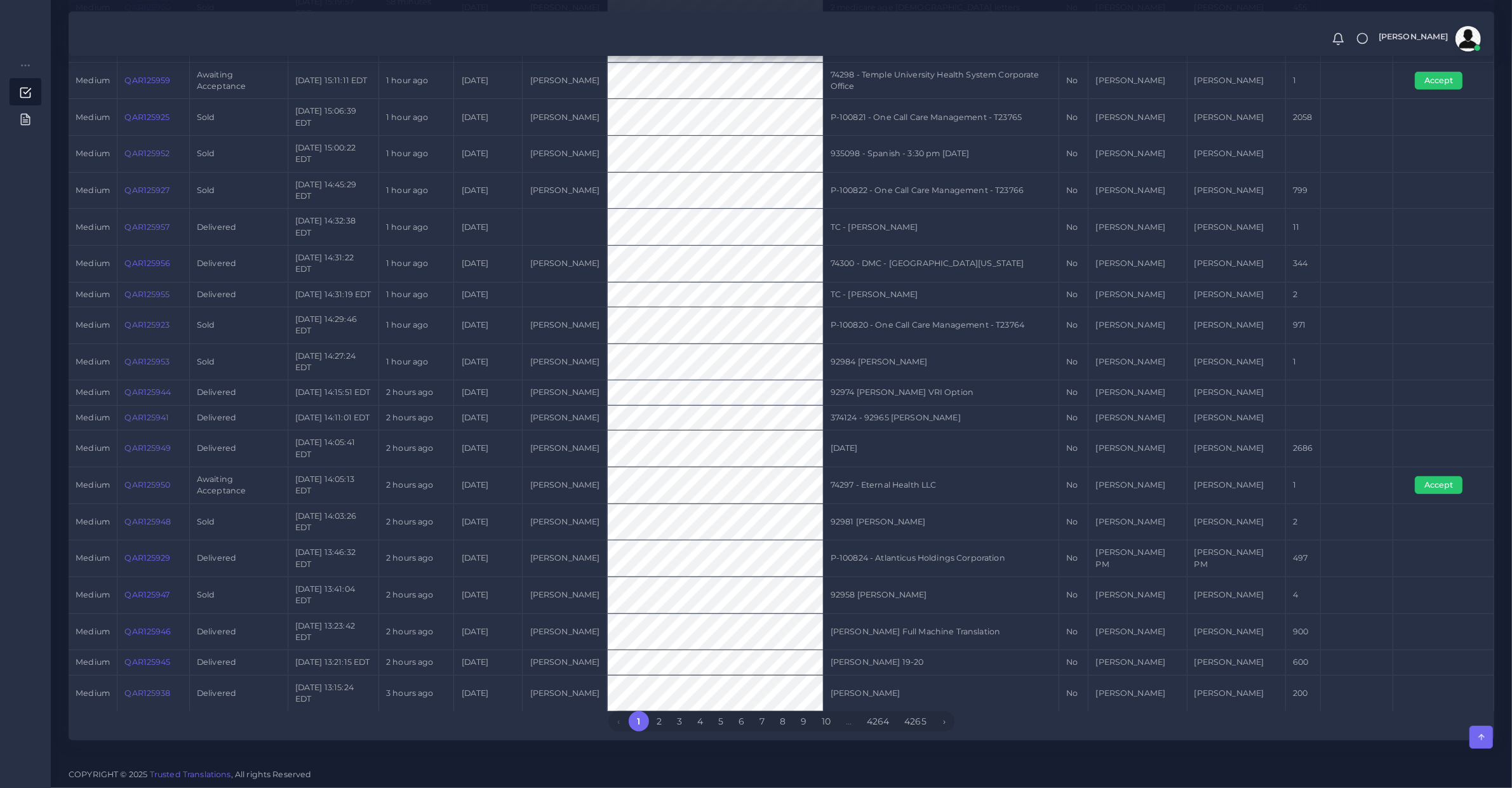
click at [139, 627] on link "QAR125946" at bounding box center [148, 631] width 47 height 10
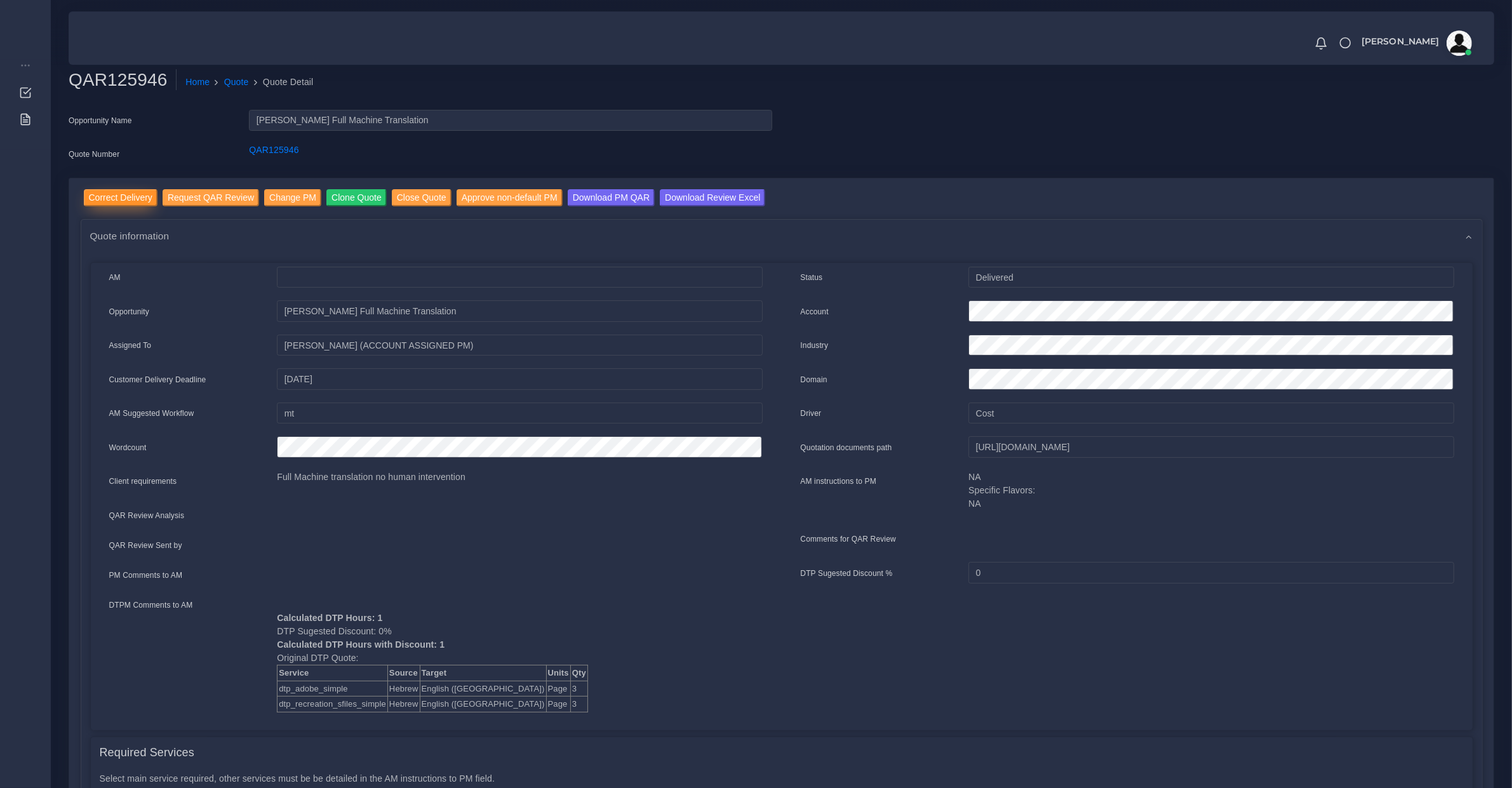
click at [112, 197] on input "Correct Delivery" at bounding box center [120, 198] width 74 height 17
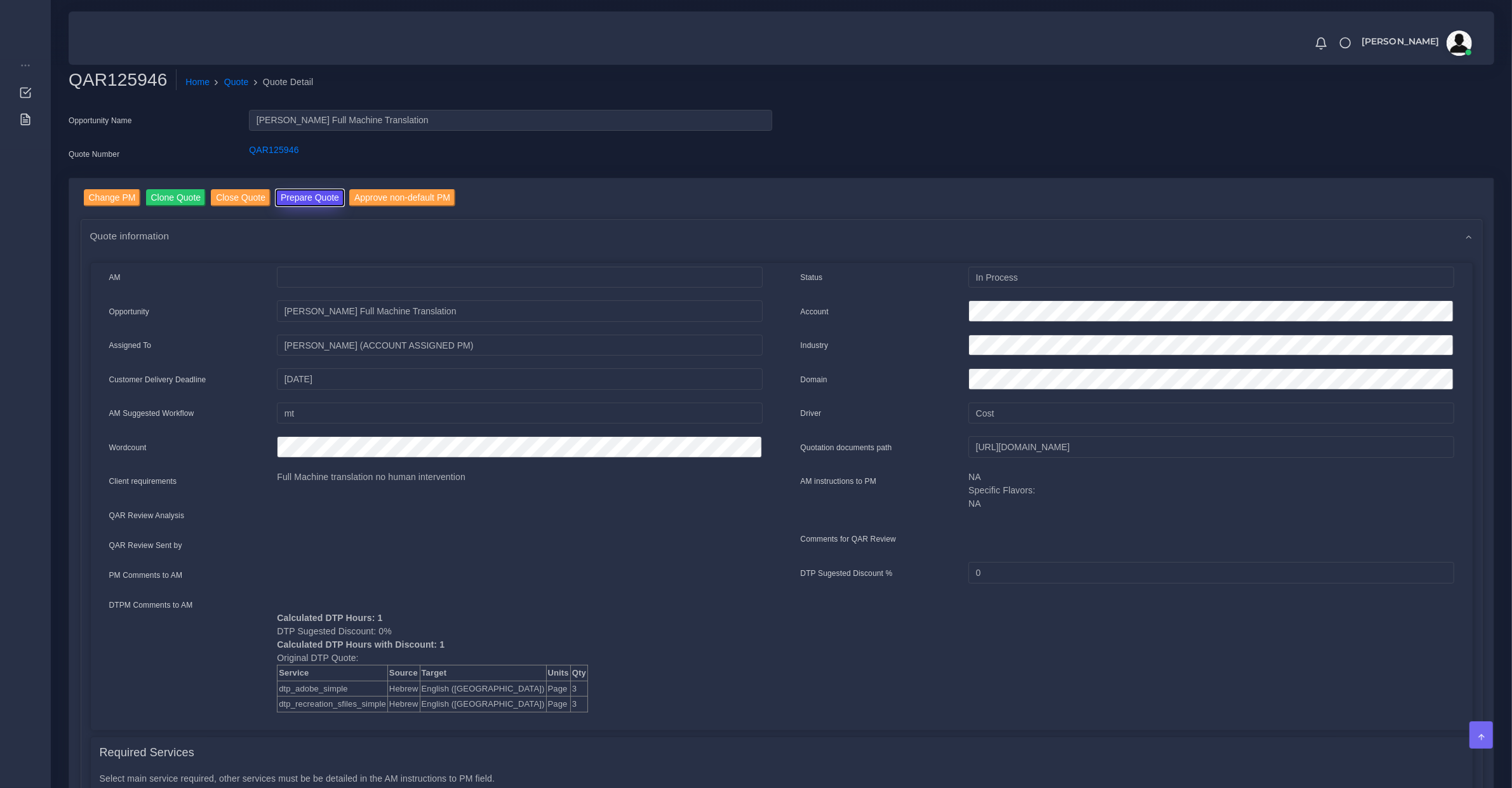
click at [295, 194] on button "Prepare Quote" at bounding box center [309, 198] width 68 height 17
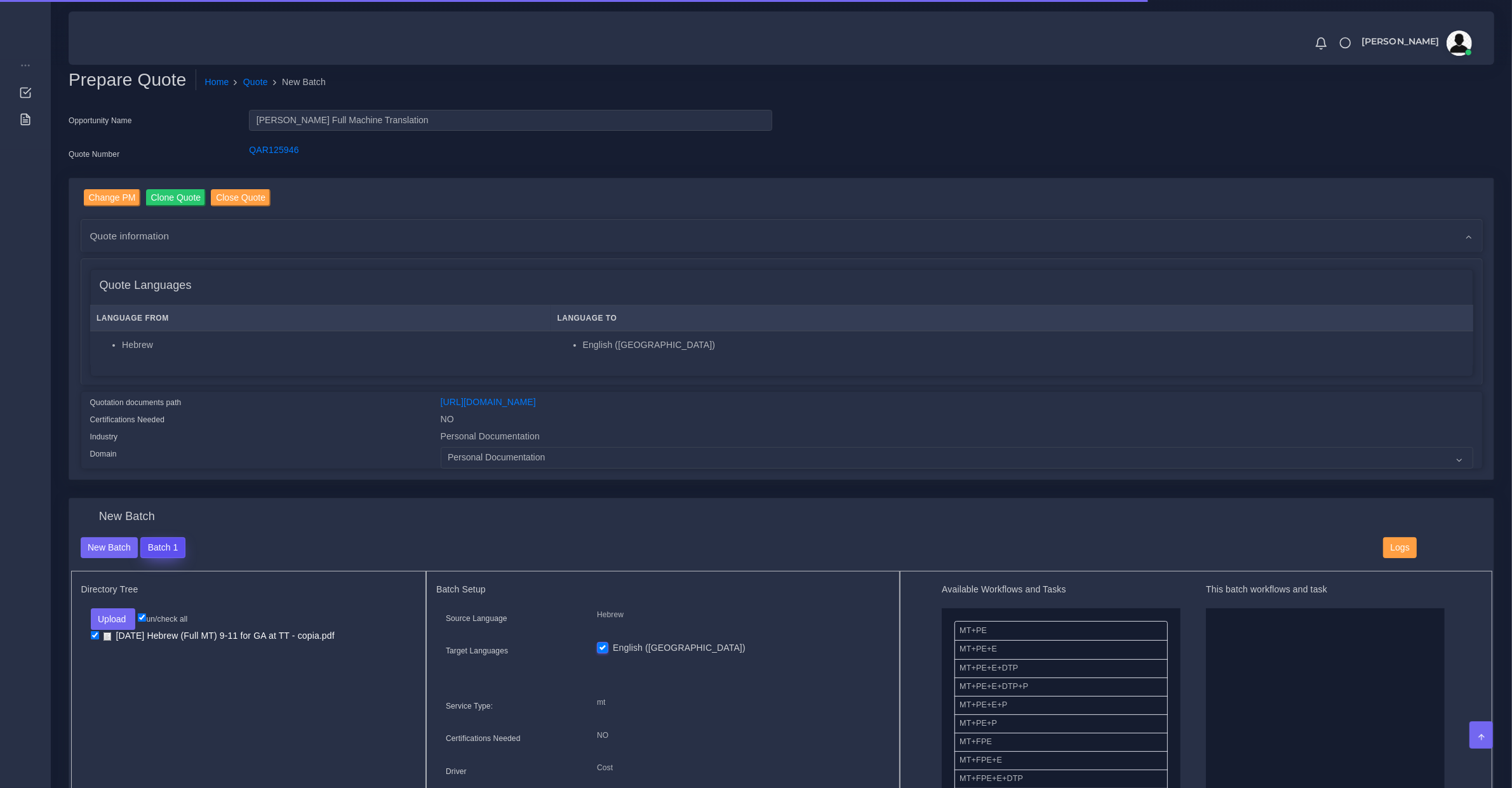
click at [140, 544] on button "Batch 1" at bounding box center [162, 547] width 44 height 22
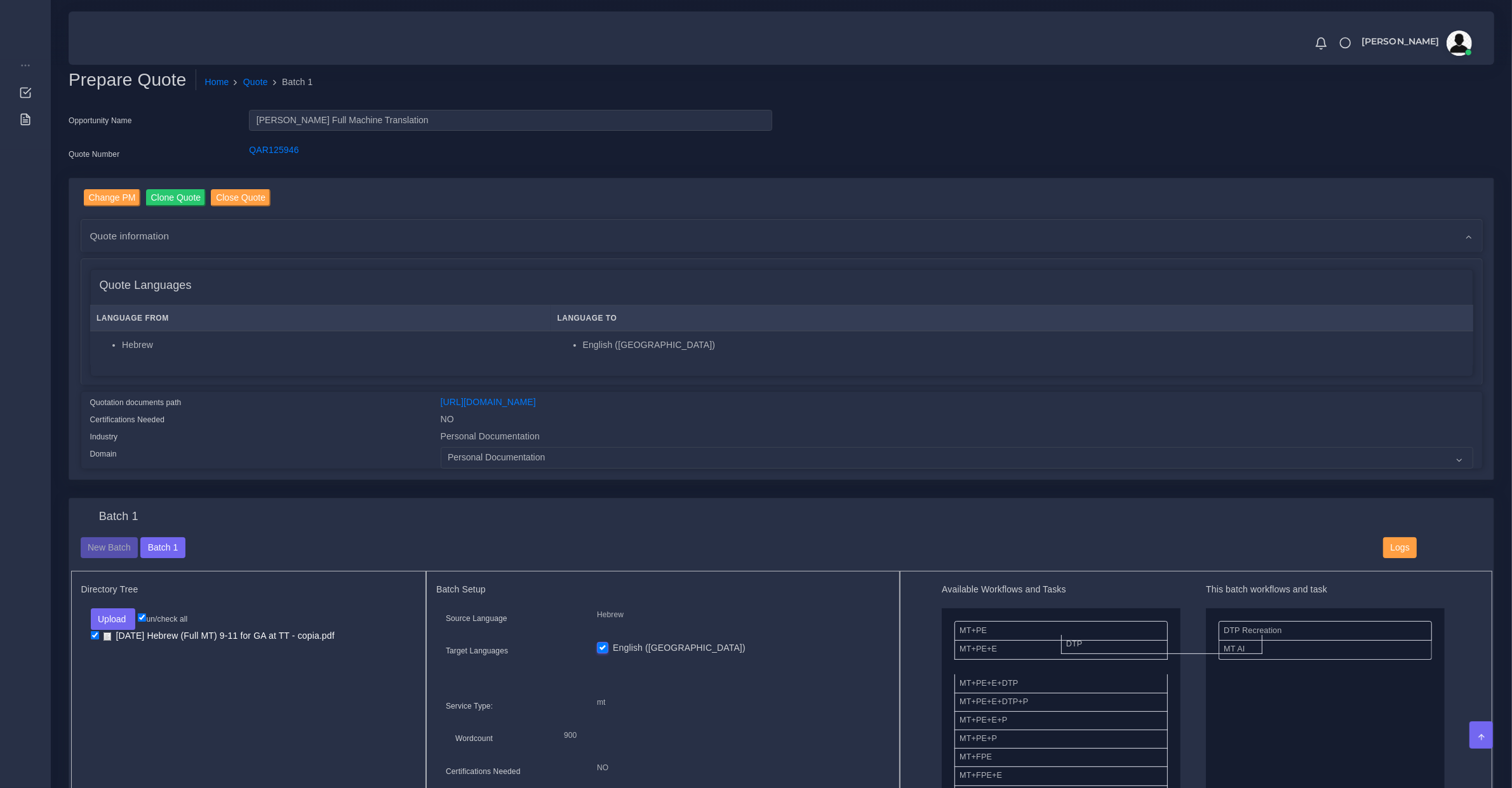
drag, startPoint x: 1231, startPoint y: 654, endPoint x: 1052, endPoint y: 649, distance: 179.1
drag, startPoint x: 1243, startPoint y: 626, endPoint x: 932, endPoint y: 649, distance: 311.8
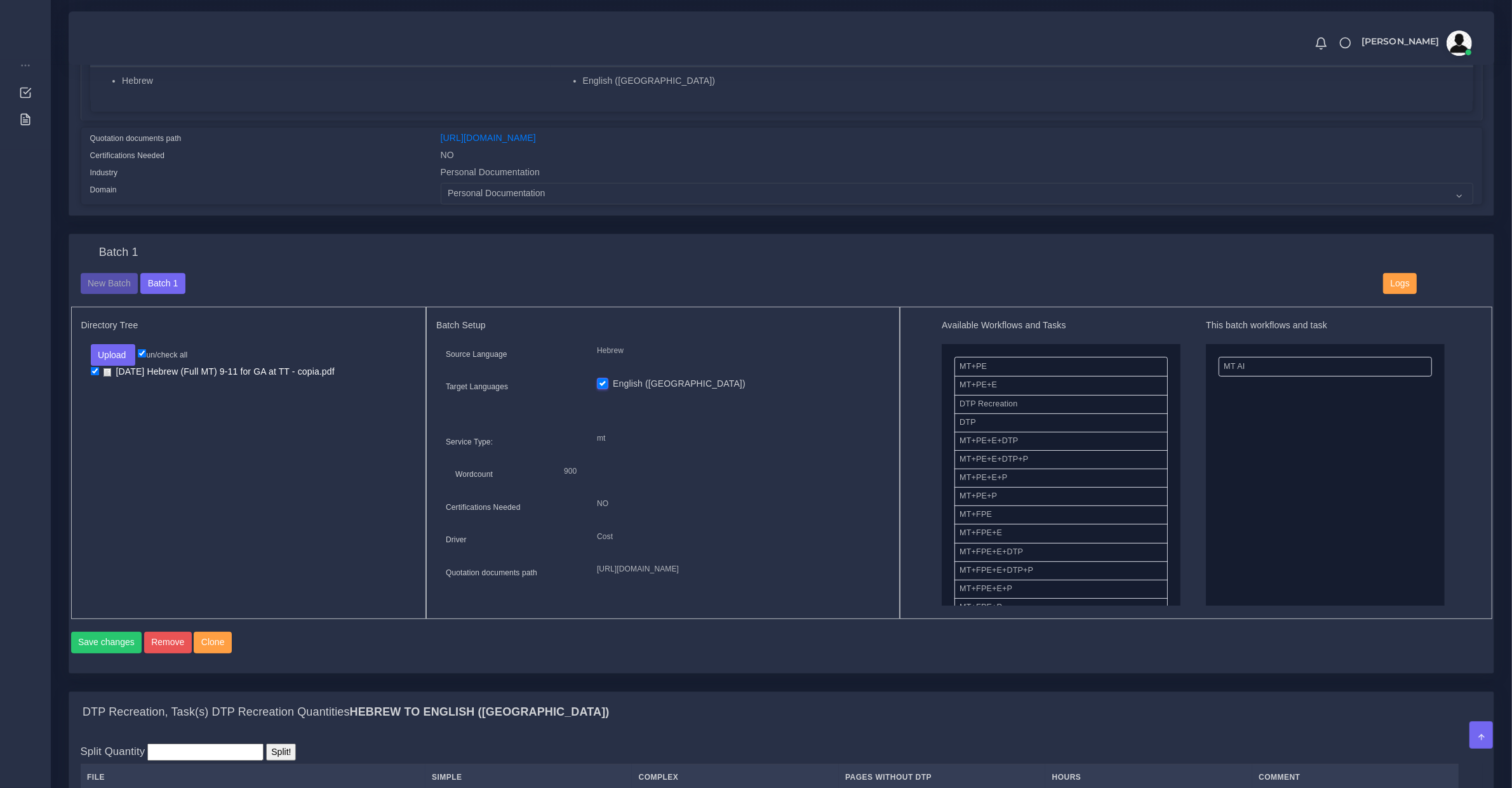
scroll to position [529, 0]
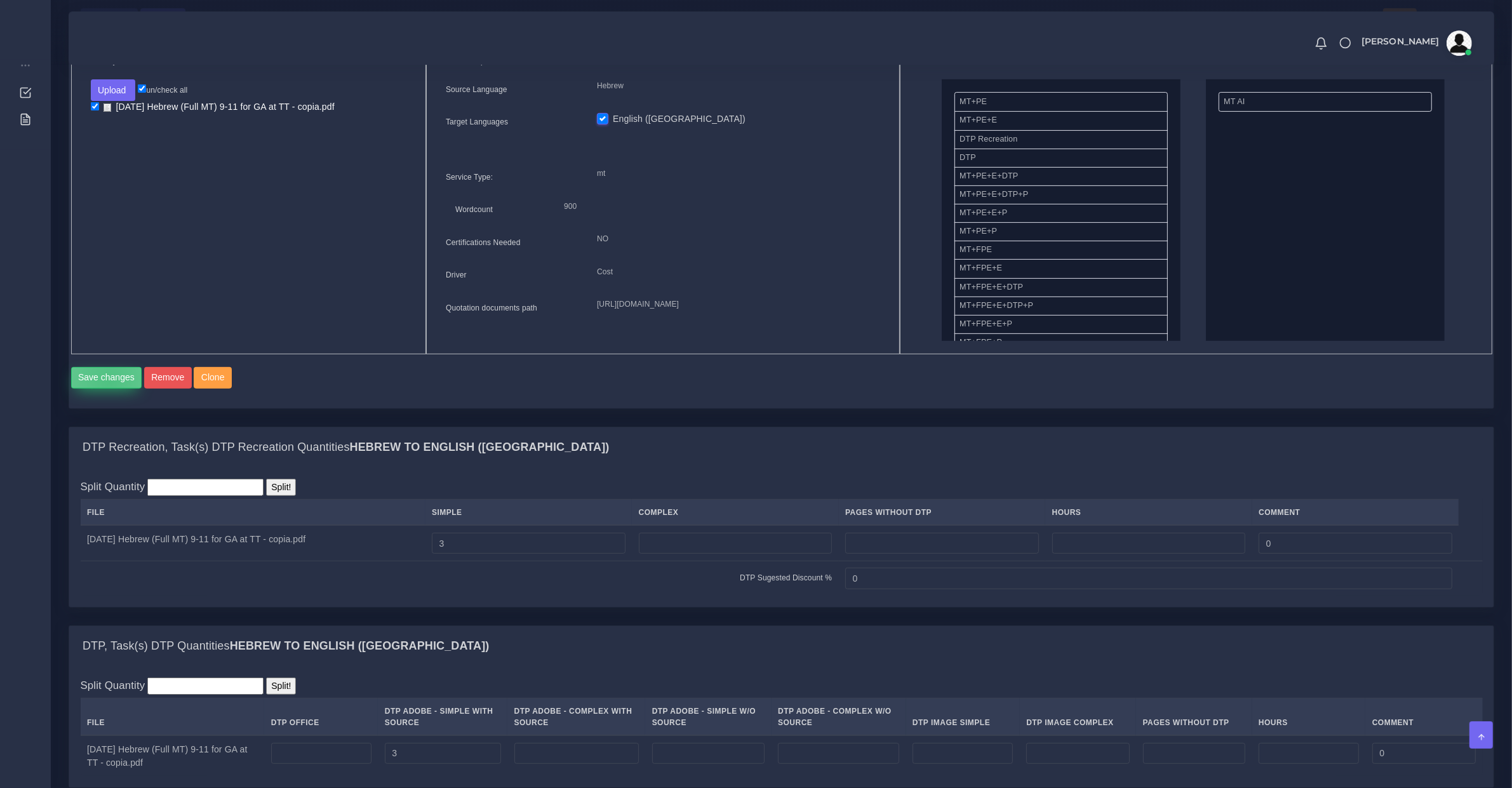
click at [108, 389] on button "Save changes" at bounding box center [107, 378] width 71 height 22
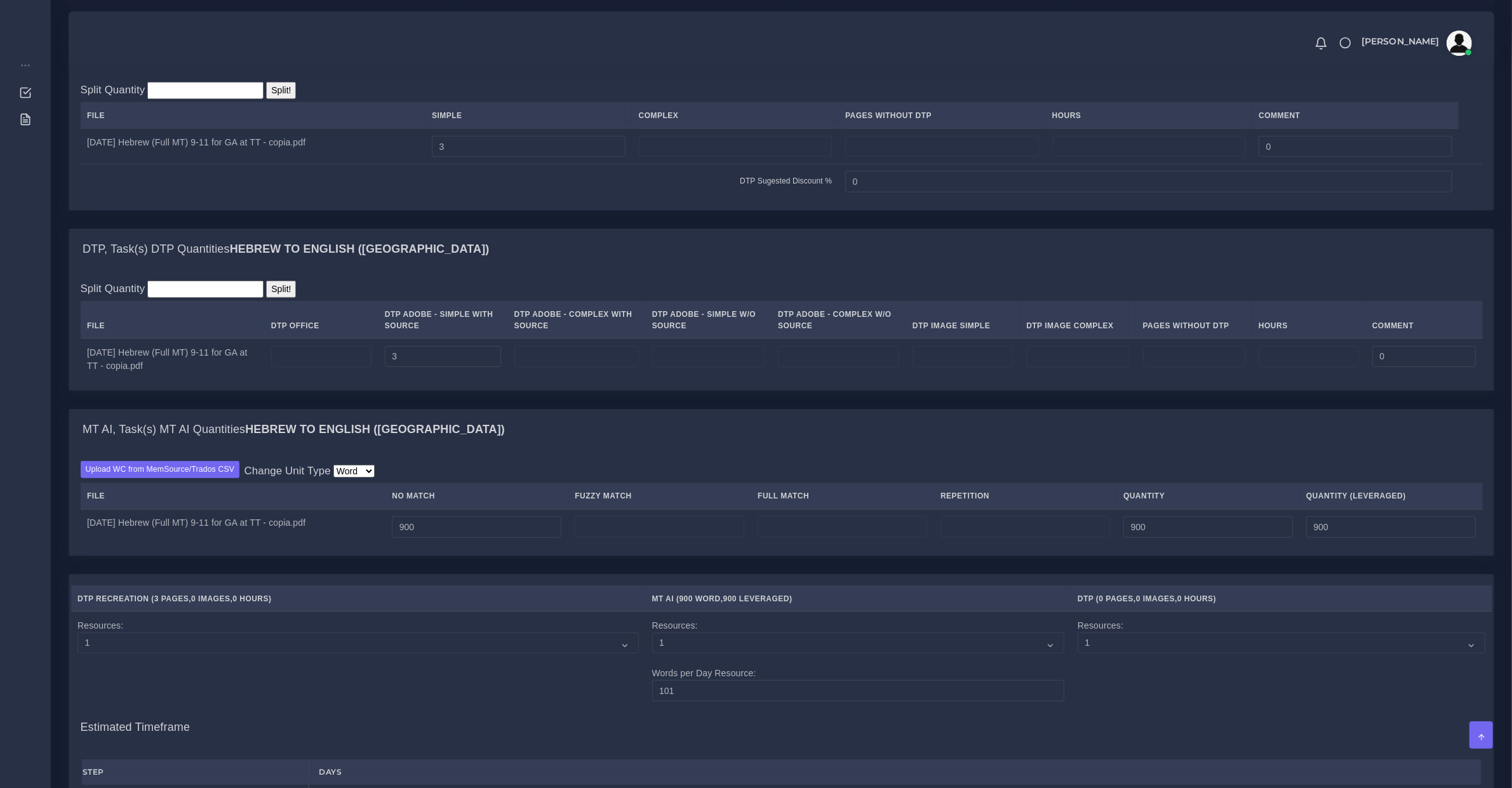
scroll to position [1191, 0]
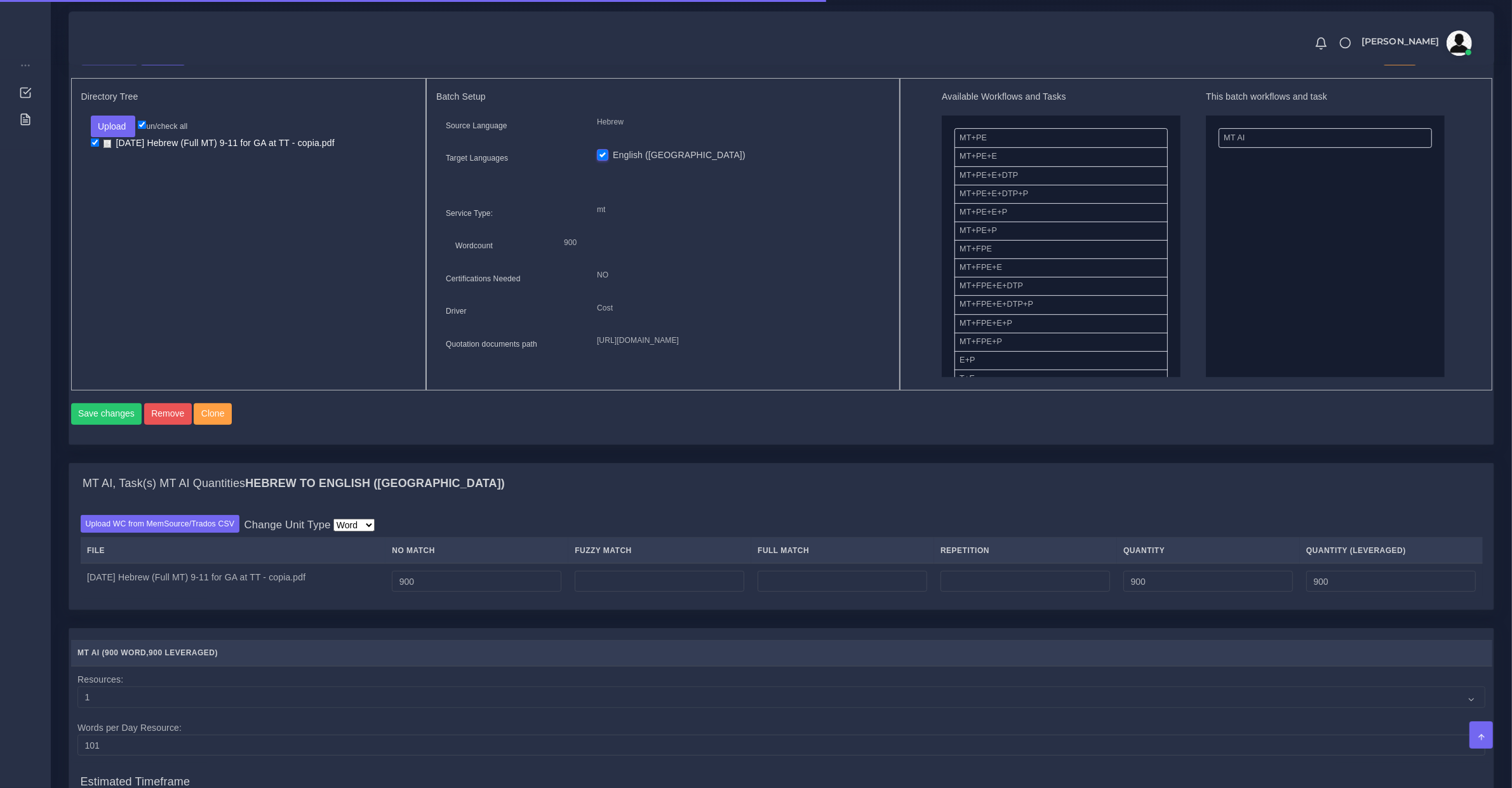
scroll to position [975, 0]
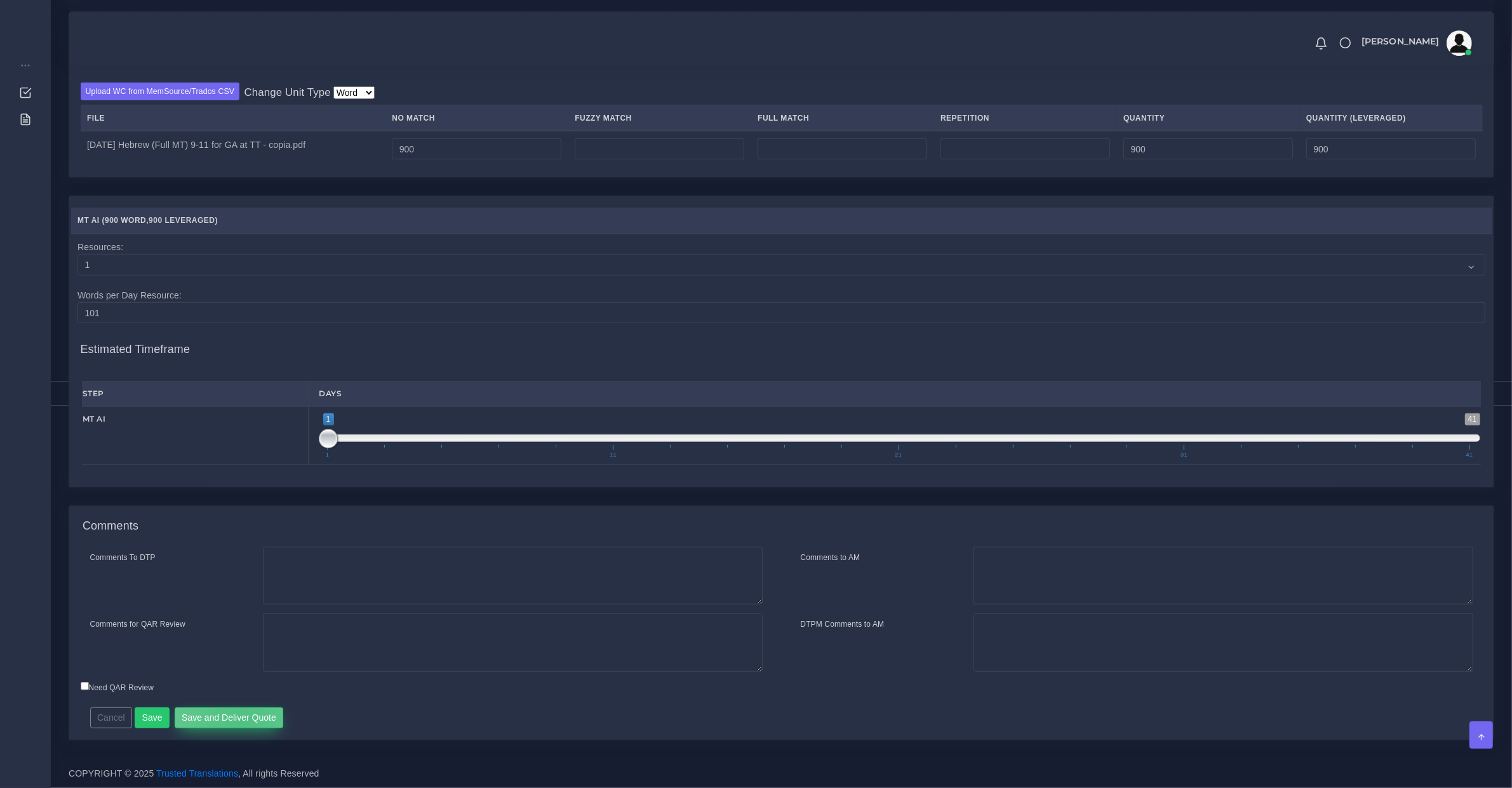
click at [237, 722] on button "Save and Deliver Quote" at bounding box center [229, 718] width 109 height 22
